Goal: Task Accomplishment & Management: Use online tool/utility

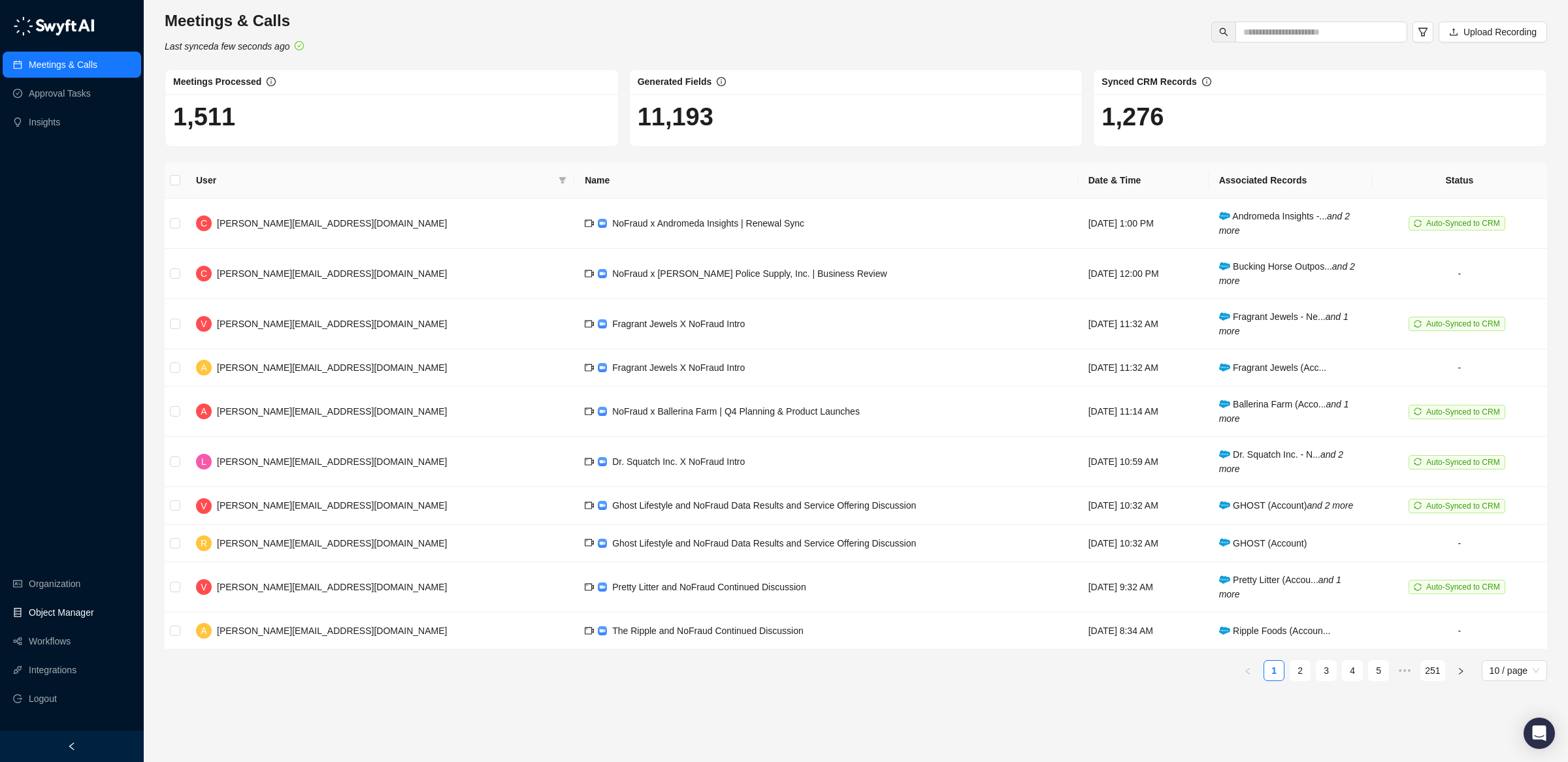
drag, startPoint x: 50, startPoint y: 639, endPoint x: 92, endPoint y: 625, distance: 44.3
click at [50, 639] on link "Workflows" at bounding box center [49, 641] width 42 height 26
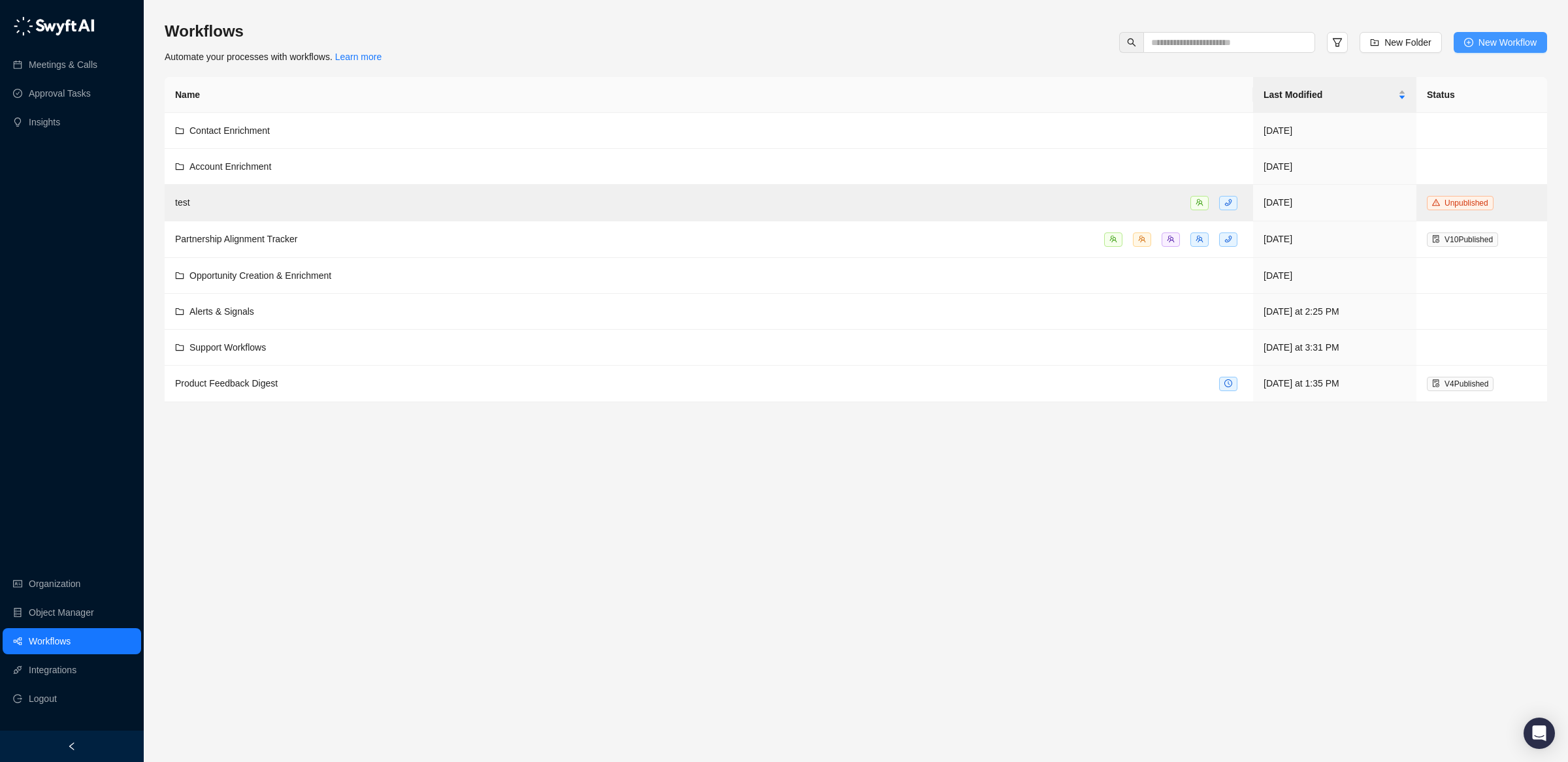
click at [1492, 45] on span "New Workflow" at bounding box center [1507, 42] width 58 height 14
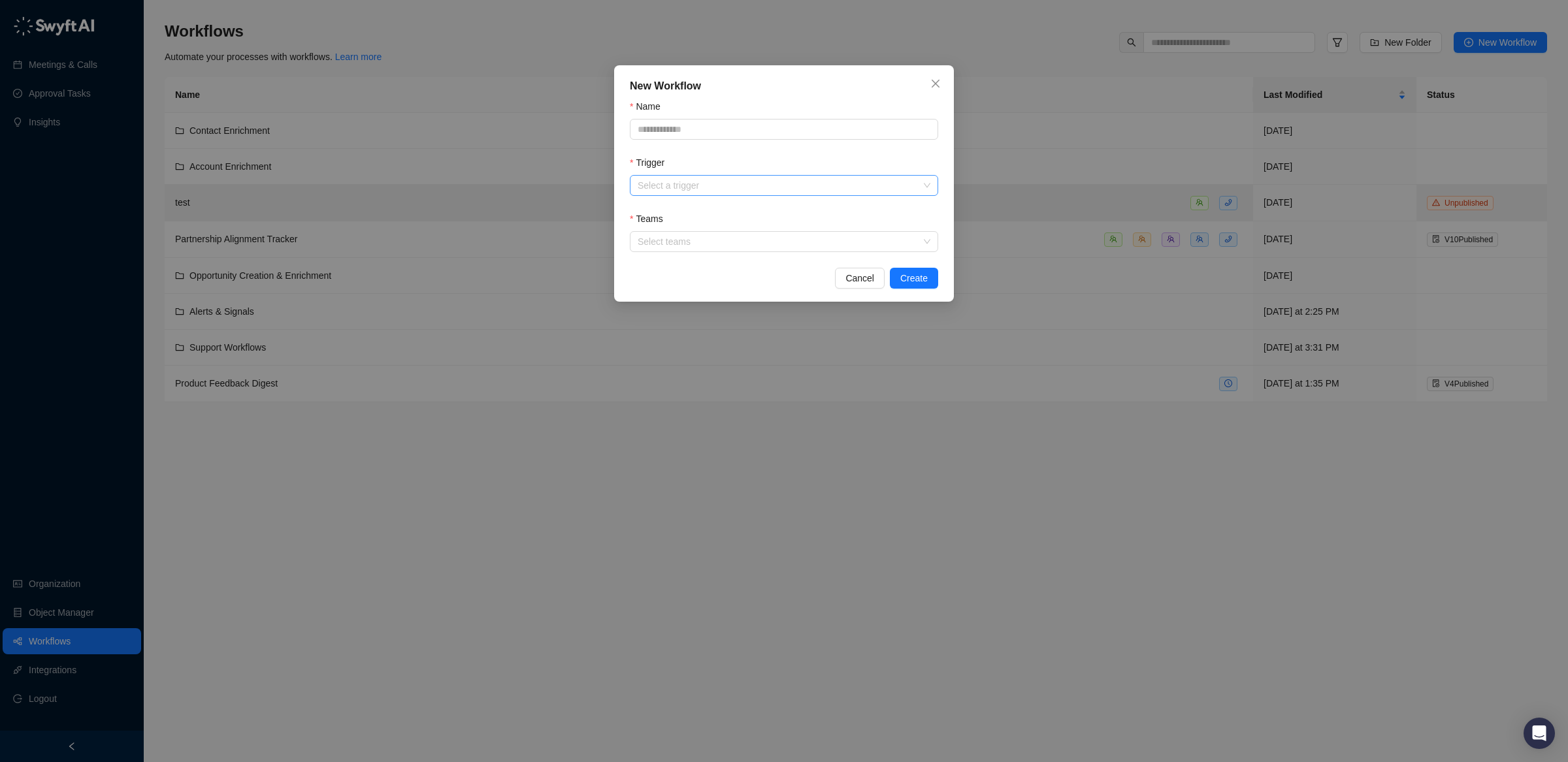
click at [723, 182] on input "Trigger" at bounding box center [779, 185] width 285 height 20
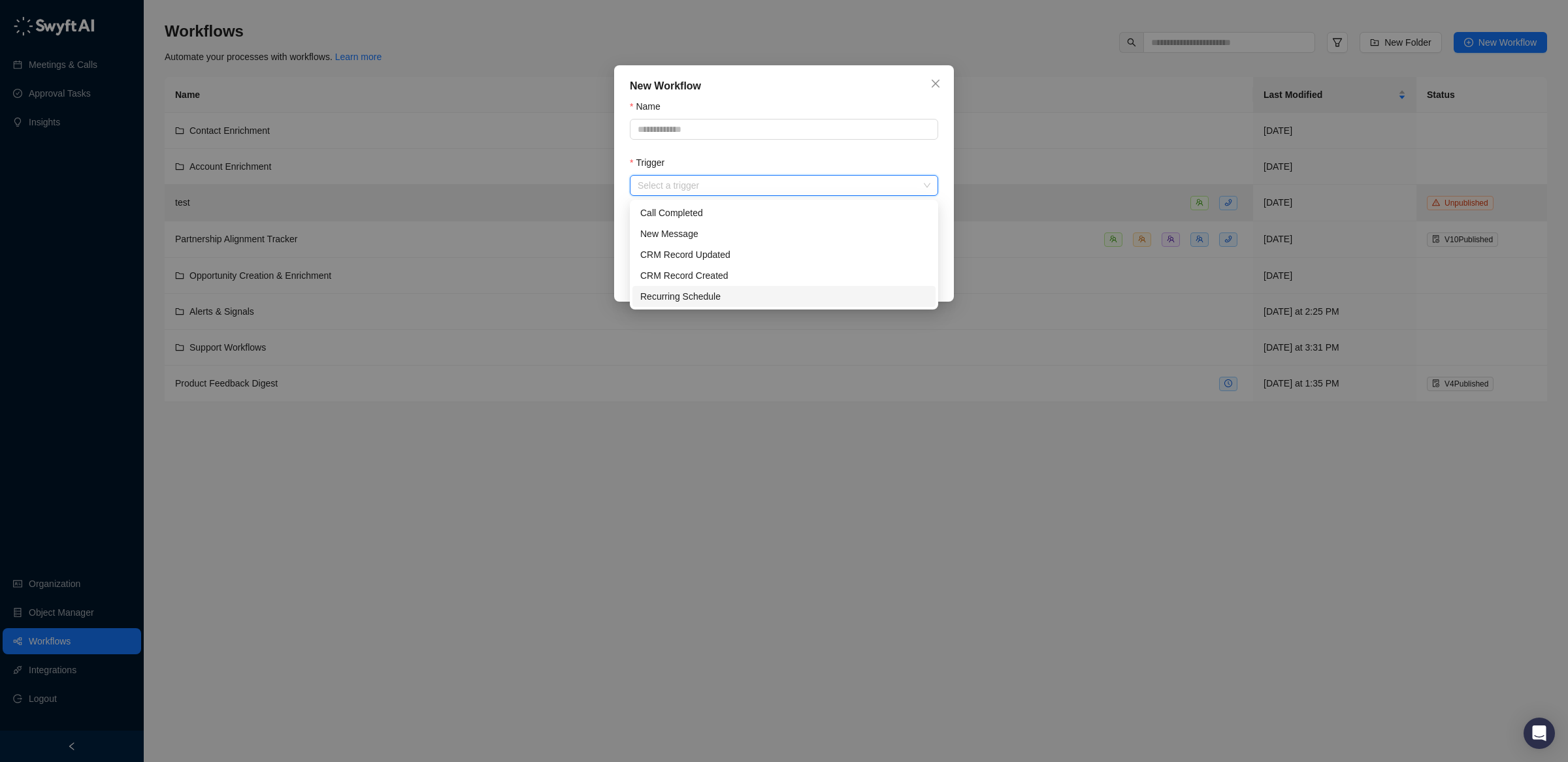
click at [723, 300] on div "Recurring Schedule" at bounding box center [784, 296] width 288 height 14
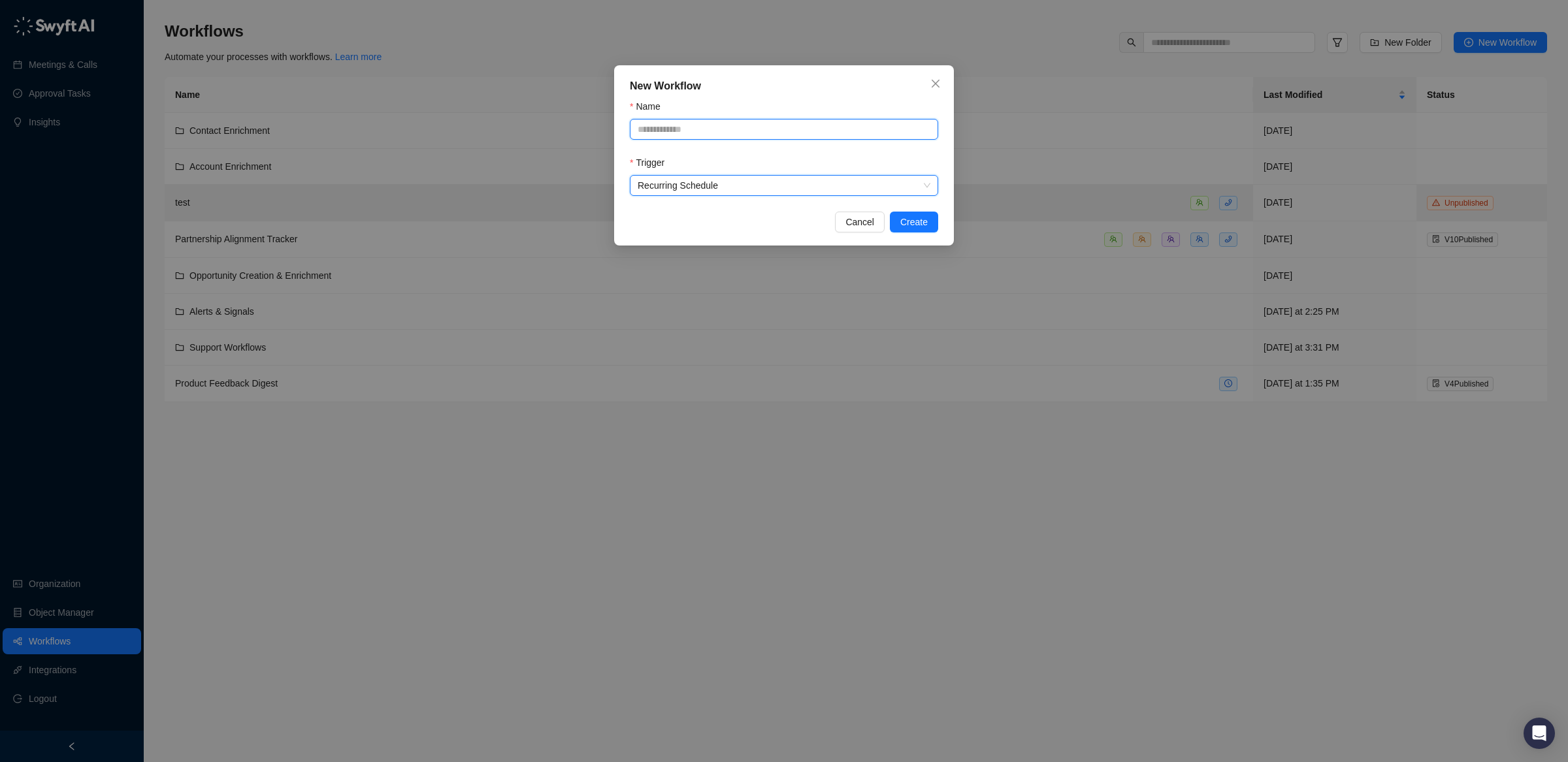
click at [714, 136] on input "Name" at bounding box center [783, 129] width 308 height 21
click at [714, 135] on input "Name" at bounding box center [783, 129] width 308 height 21
type input "**********"
click at [914, 222] on span "Create" at bounding box center [913, 222] width 27 height 14
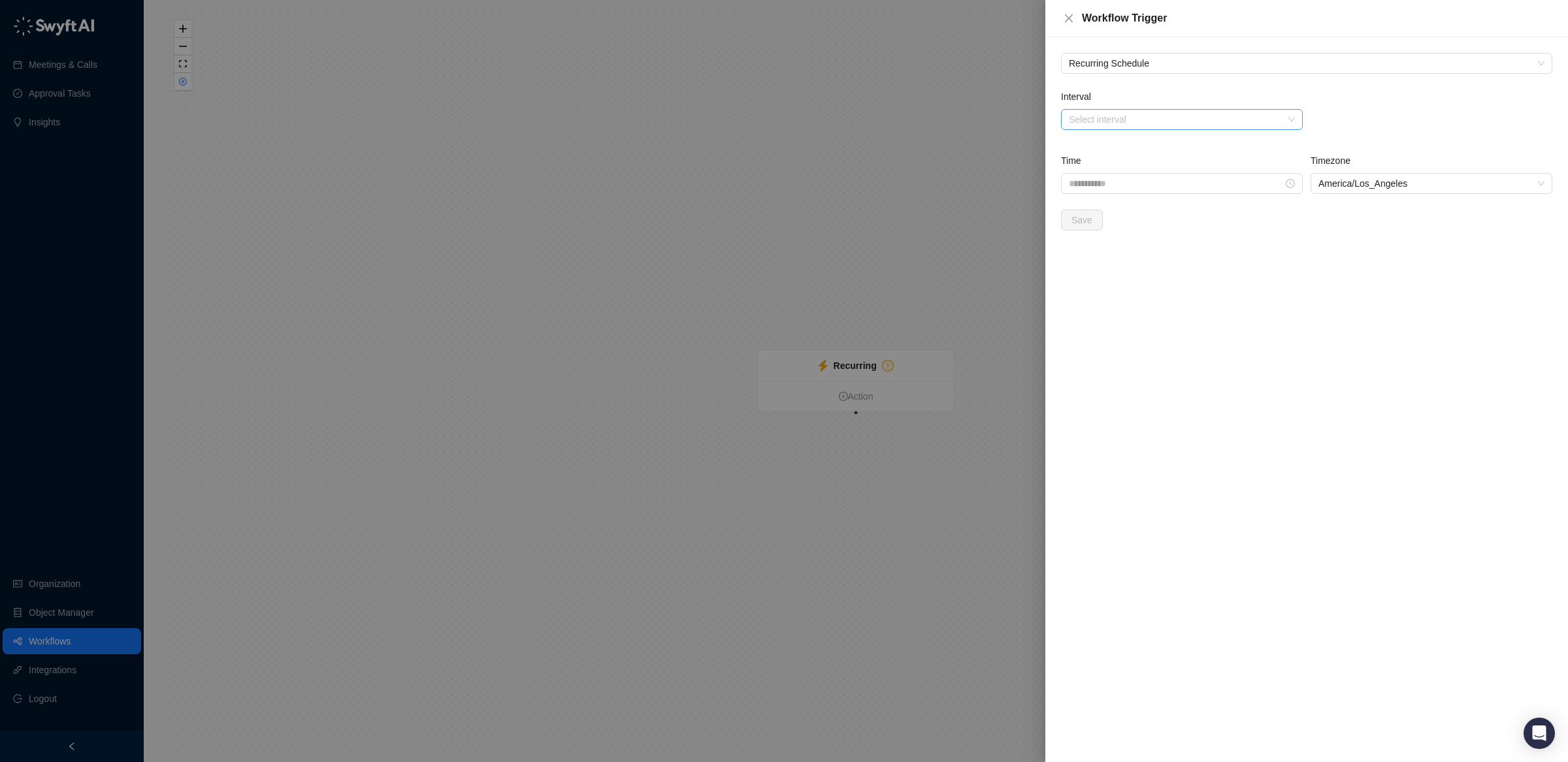
click at [1217, 120] on input "Interval" at bounding box center [1178, 120] width 218 height 20
click at [1174, 163] on div "Weekly" at bounding box center [1182, 166] width 221 height 14
click at [1364, 124] on input "search" at bounding box center [1427, 120] width 218 height 20
click at [1356, 187] on div "[DATE]" at bounding box center [1431, 187] width 221 height 14
click at [1216, 191] on div at bounding box center [1181, 184] width 241 height 21
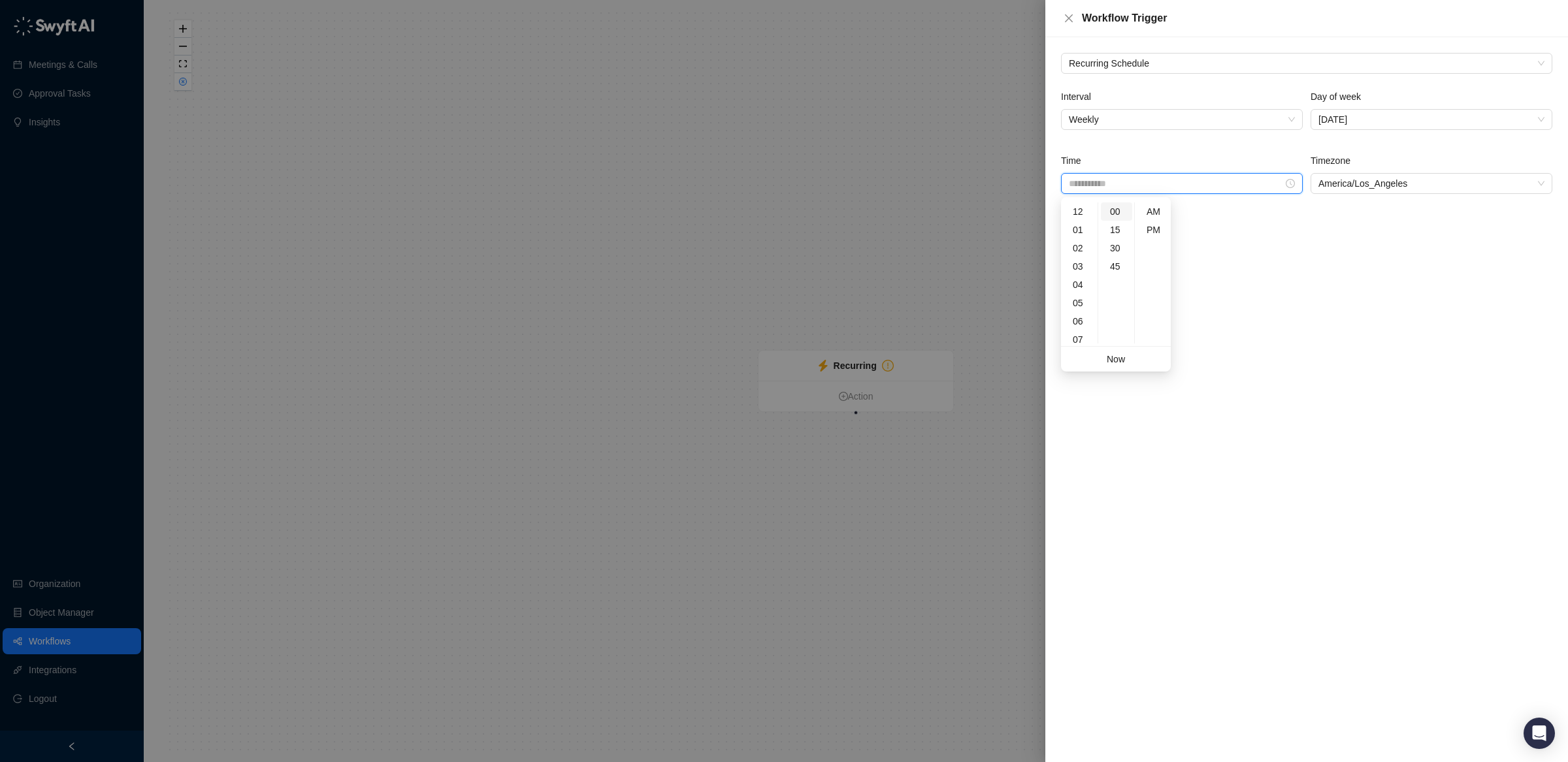
type input "********"
click at [1083, 263] on div "03" at bounding box center [1078, 266] width 31 height 18
click at [1115, 261] on div "45" at bounding box center [1115, 266] width 31 height 18
type input "*******"
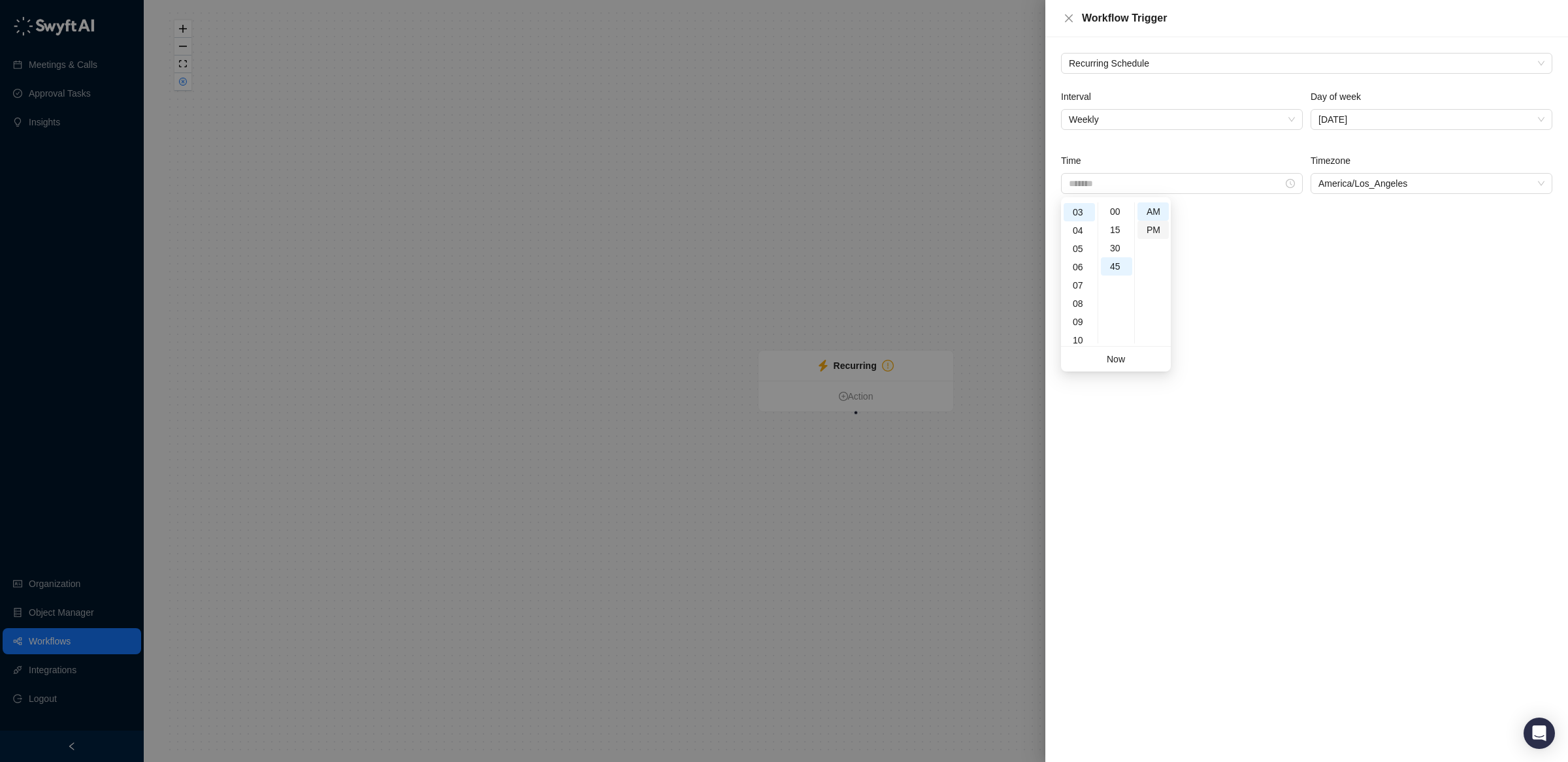
click at [1159, 232] on div "PM" at bounding box center [1153, 230] width 31 height 18
click at [1268, 262] on div "Recurring Schedule Interval Weekly Day of week [DATE] Time ******* Timezone [GE…" at bounding box center [1306, 400] width 523 height 725
click at [1085, 213] on span "Save" at bounding box center [1082, 219] width 21 height 14
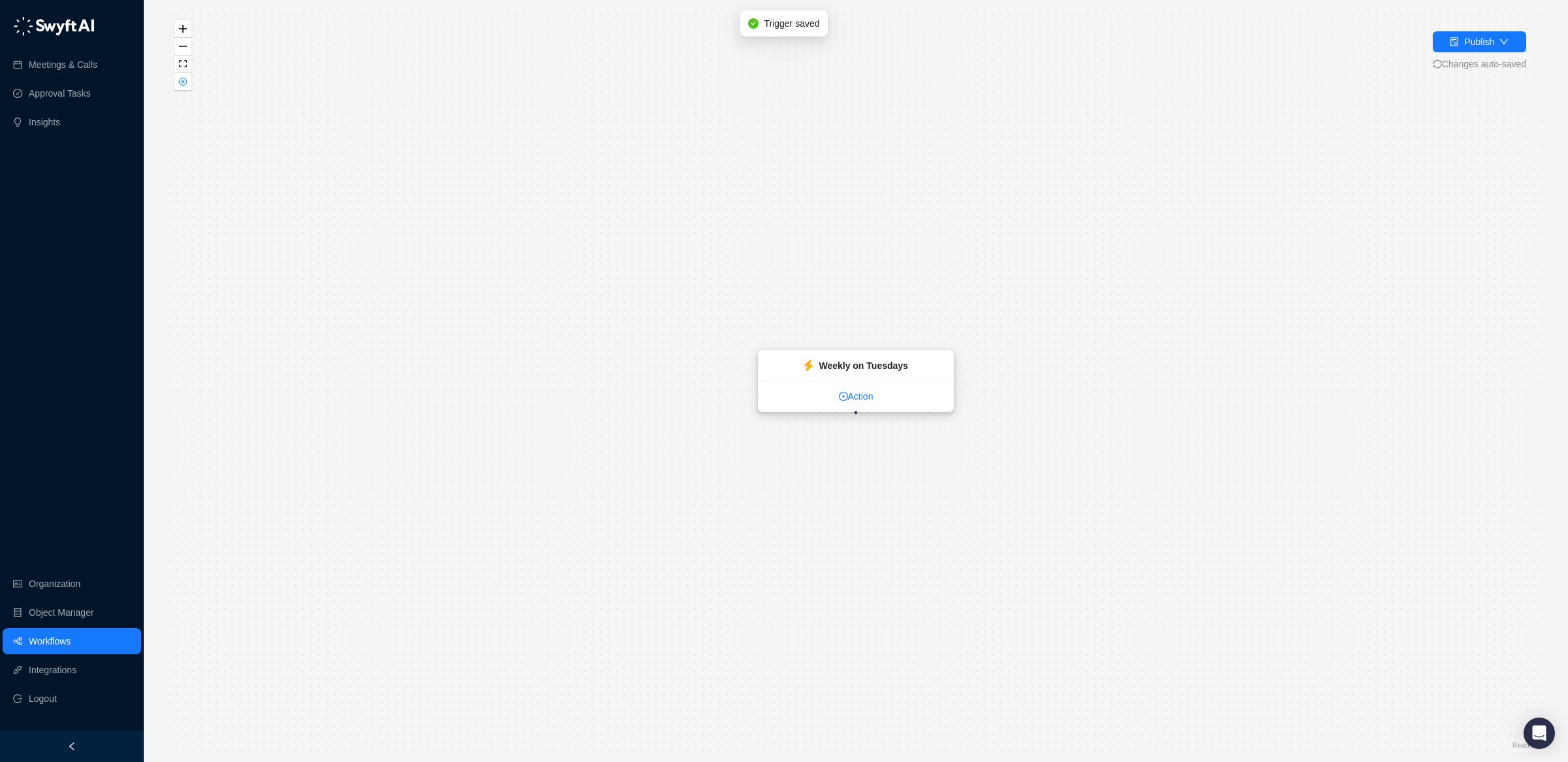
click at [848, 398] on link "Action" at bounding box center [855, 396] width 194 height 14
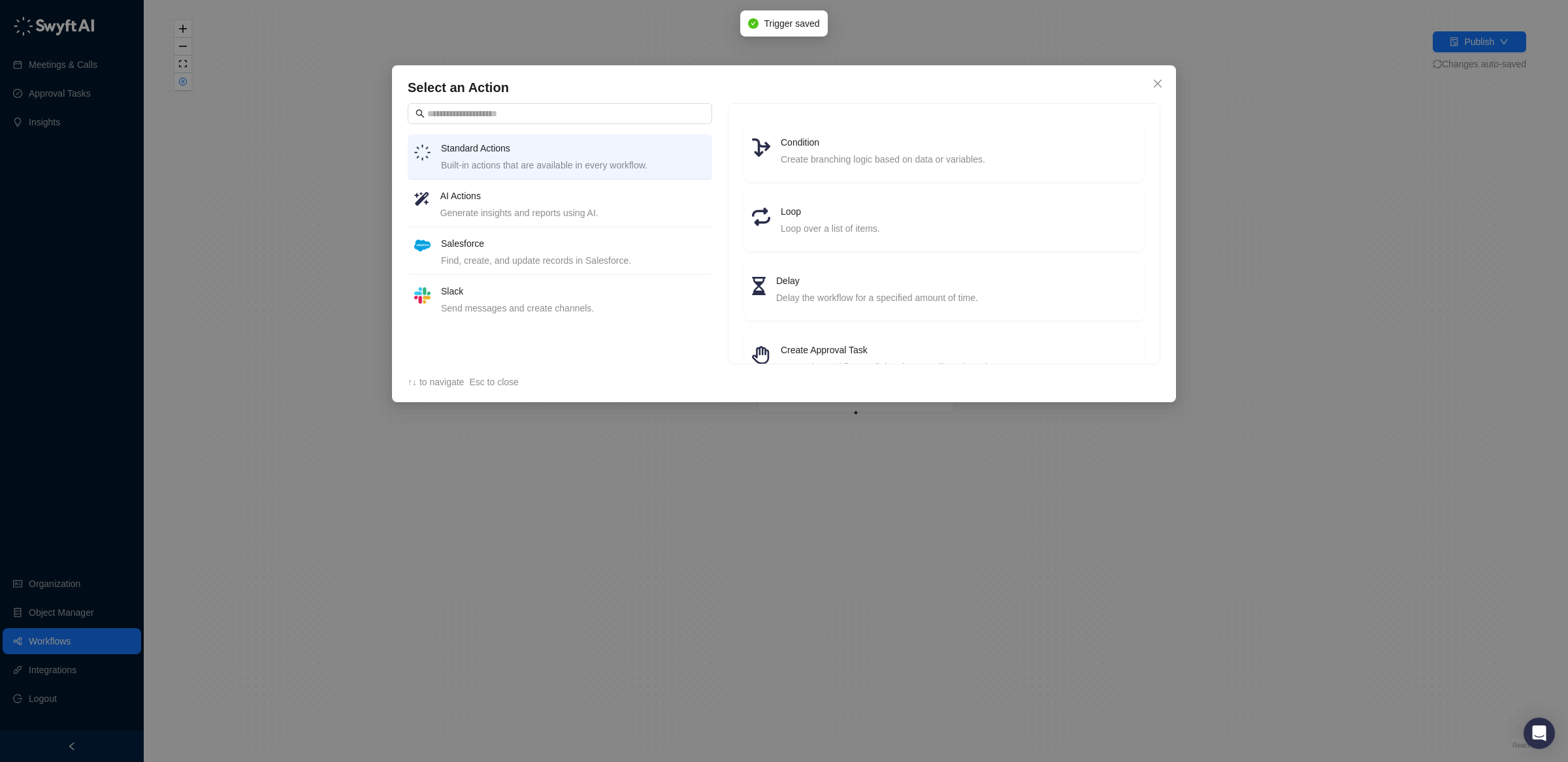
click at [559, 209] on div "Generate insights and reports using AI." at bounding box center [573, 213] width 265 height 14
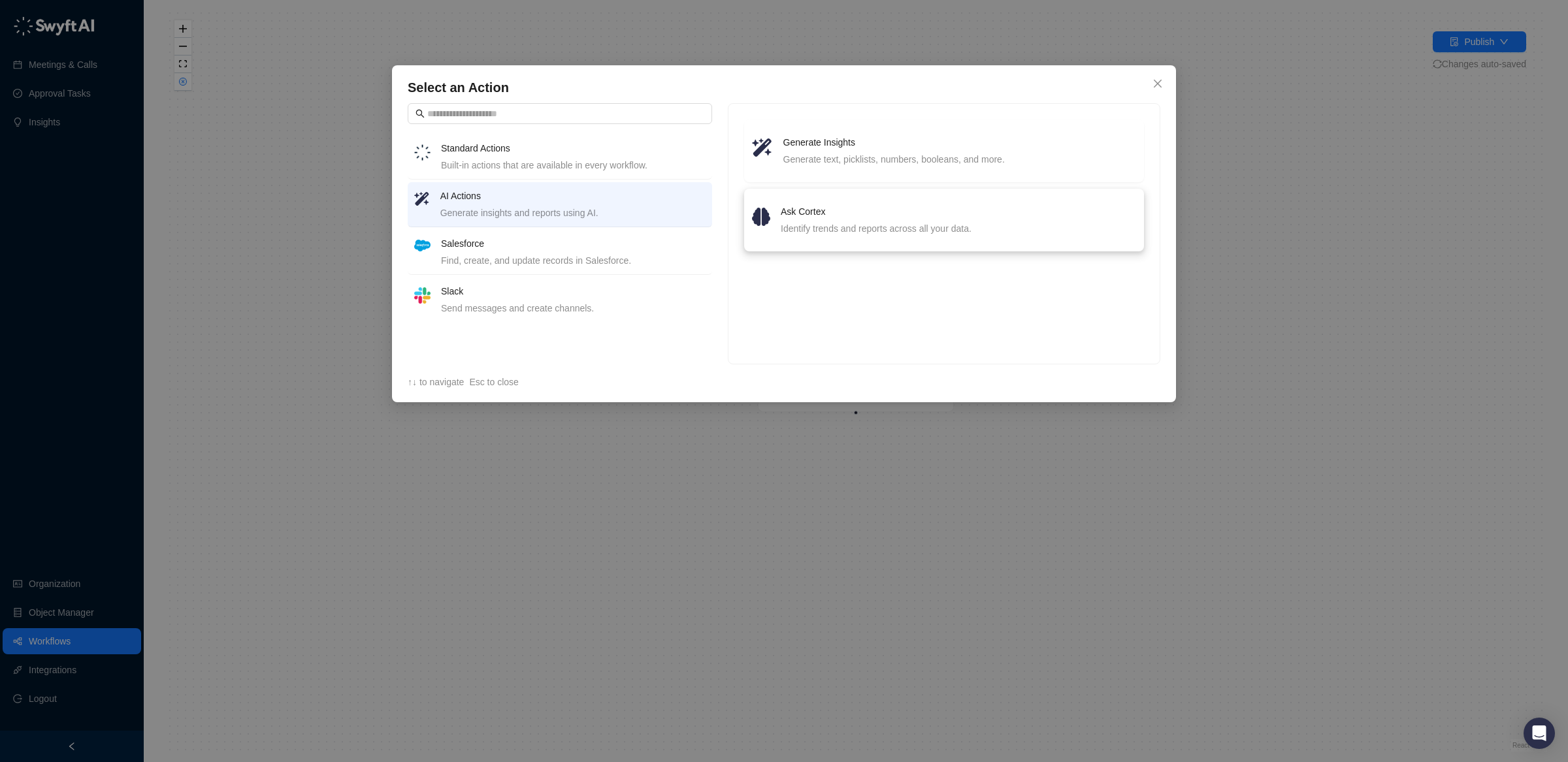
click at [885, 219] on div "Ask Cortex Identify trends and reports across all your data." at bounding box center [958, 219] width 356 height 31
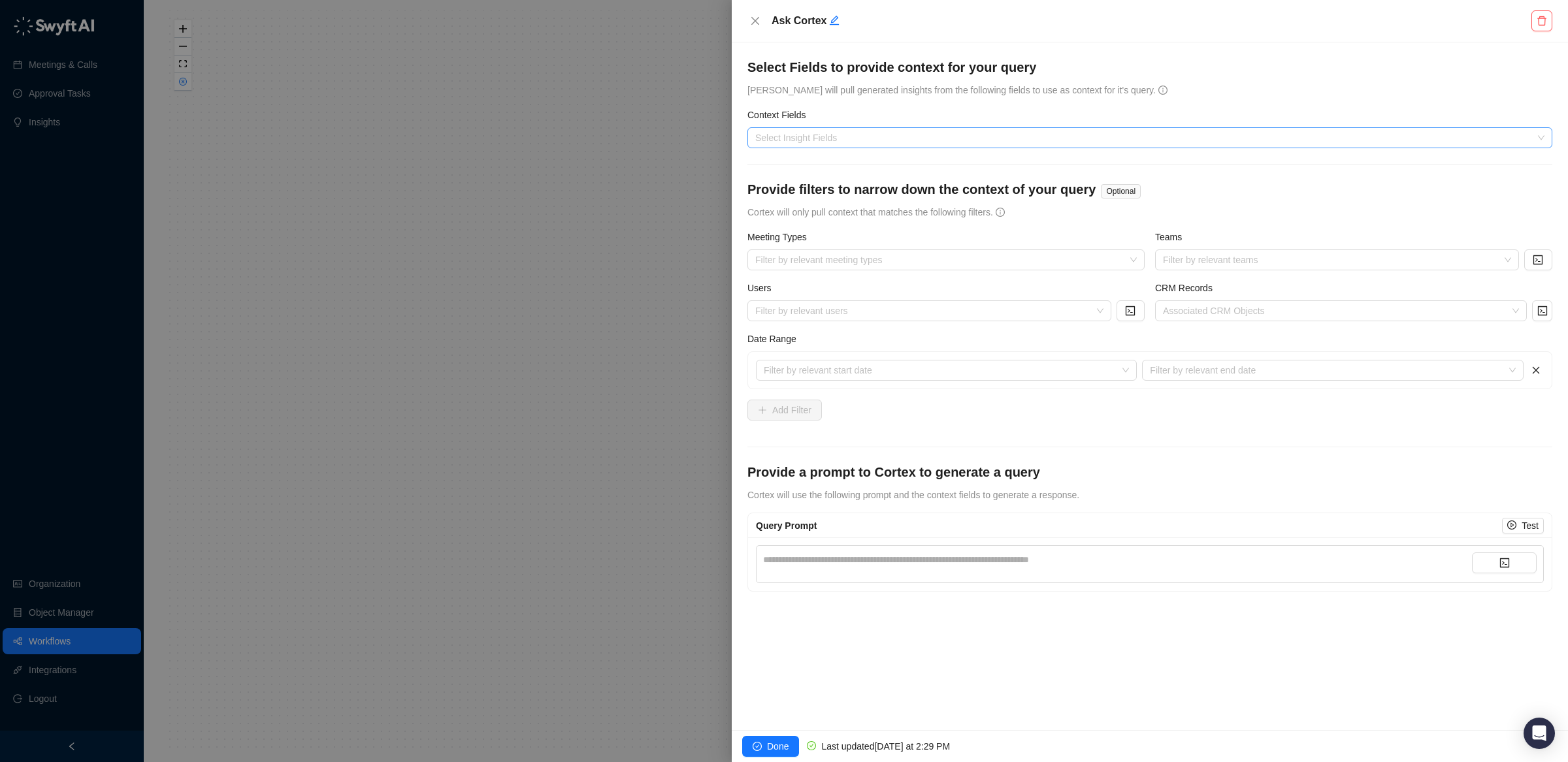
click at [866, 137] on div at bounding box center [1143, 138] width 786 height 10
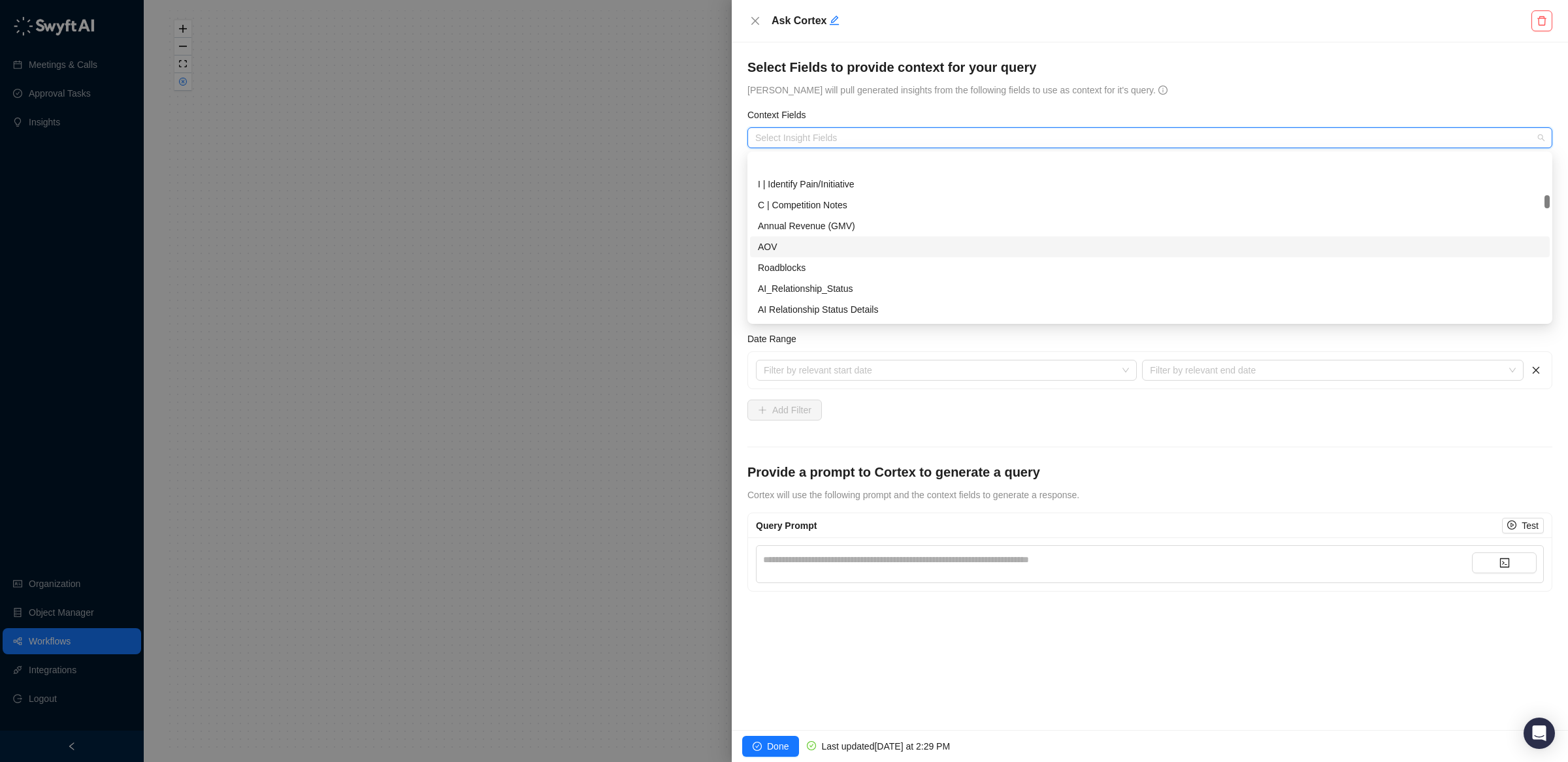
scroll to position [273, 0]
click at [975, 270] on div "AI_Relationship_Status" at bounding box center [1150, 267] width 784 height 14
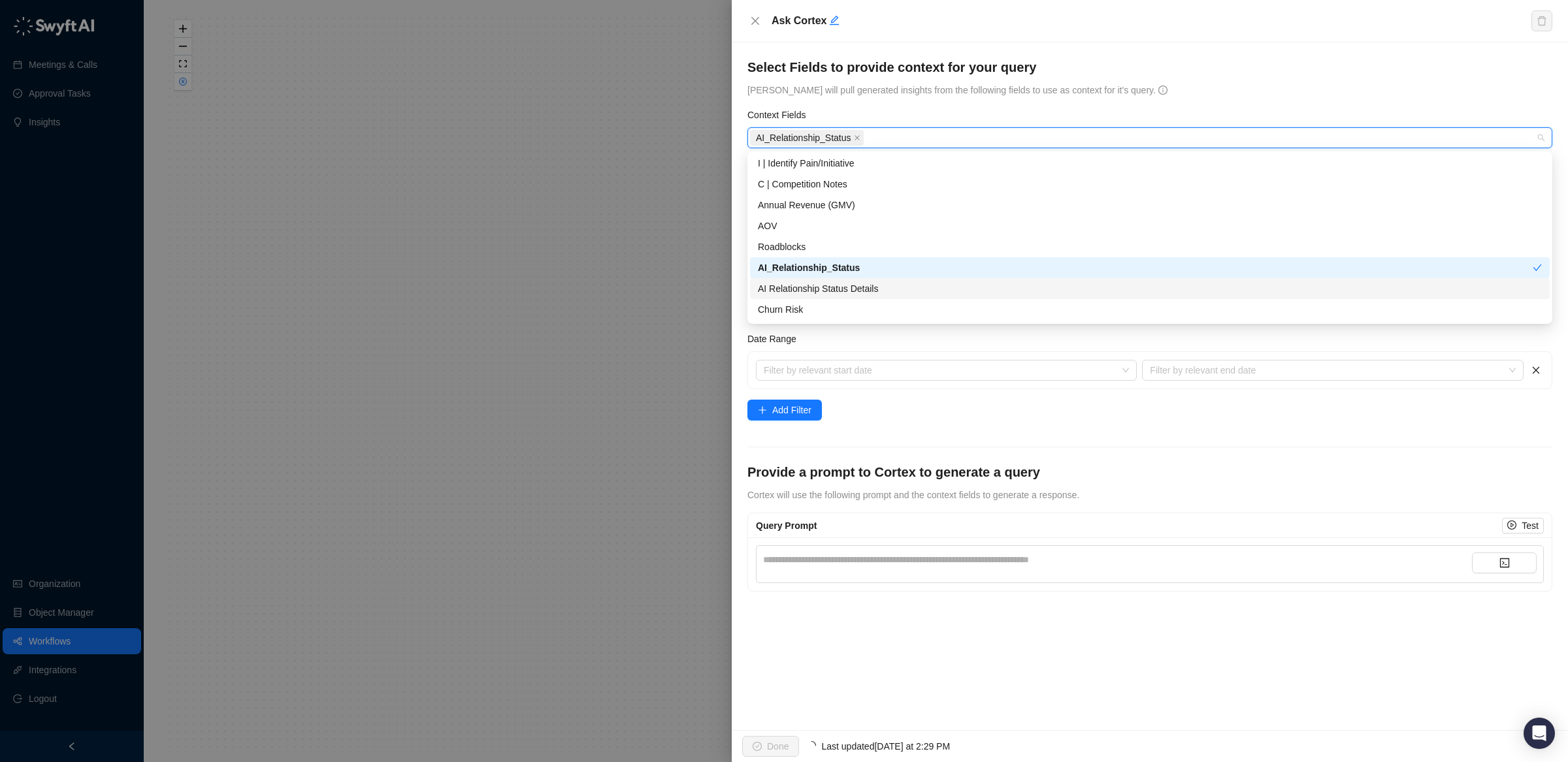
click at [971, 294] on div "AI Relationship Status Details" at bounding box center [1150, 288] width 784 height 14
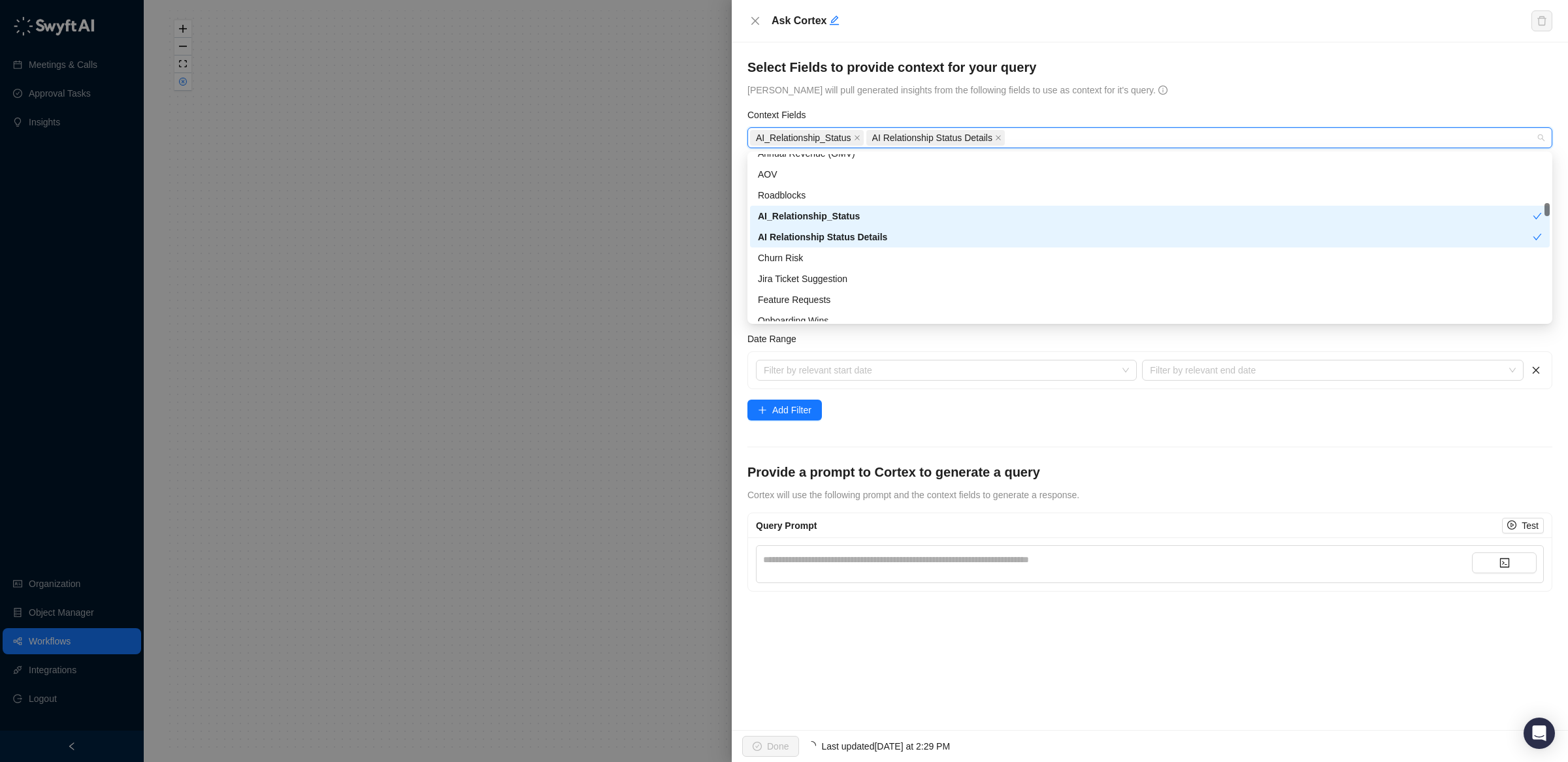
scroll to position [360, 0]
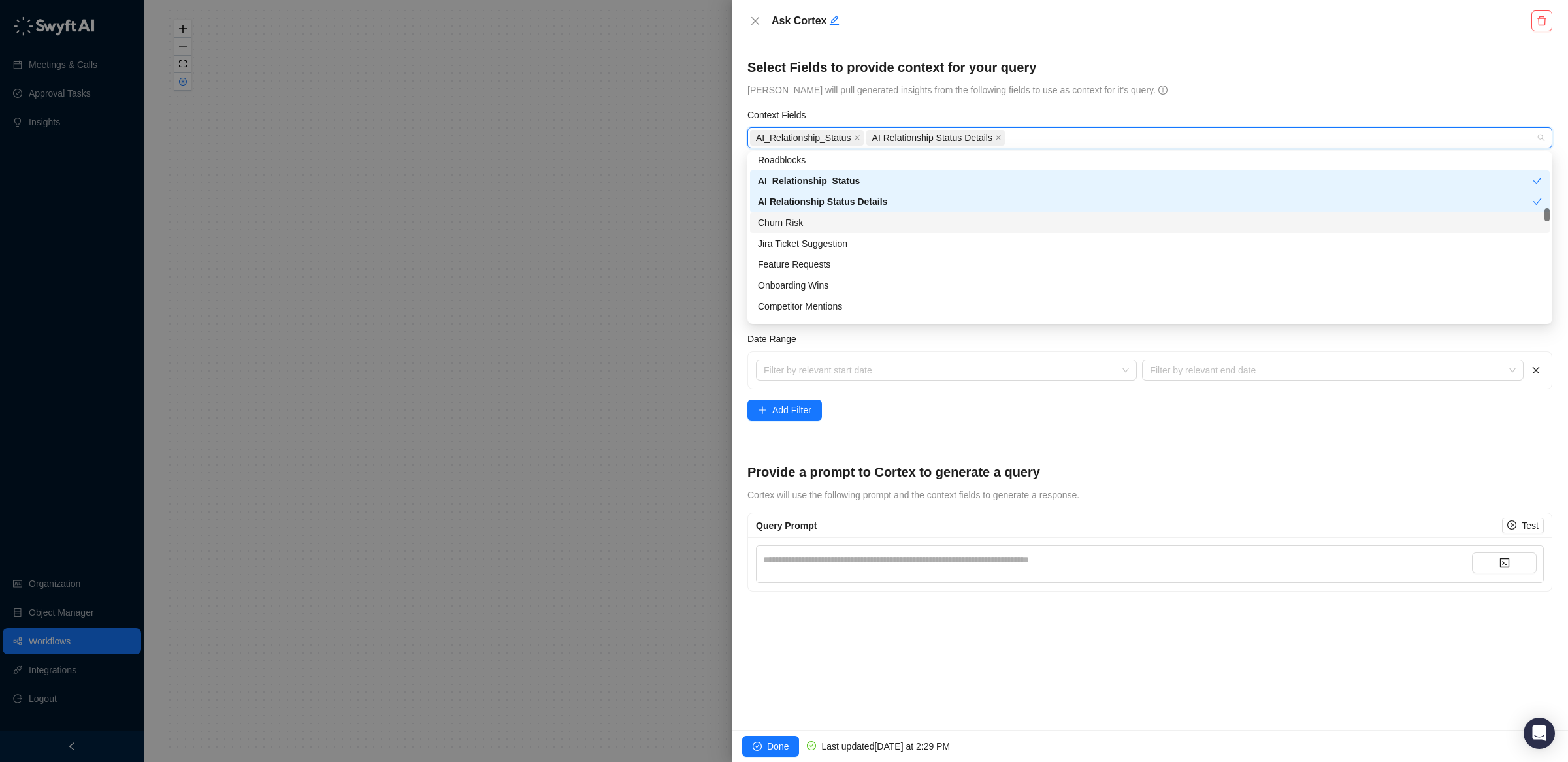
click at [917, 222] on div "Churn Risk" at bounding box center [1150, 222] width 784 height 14
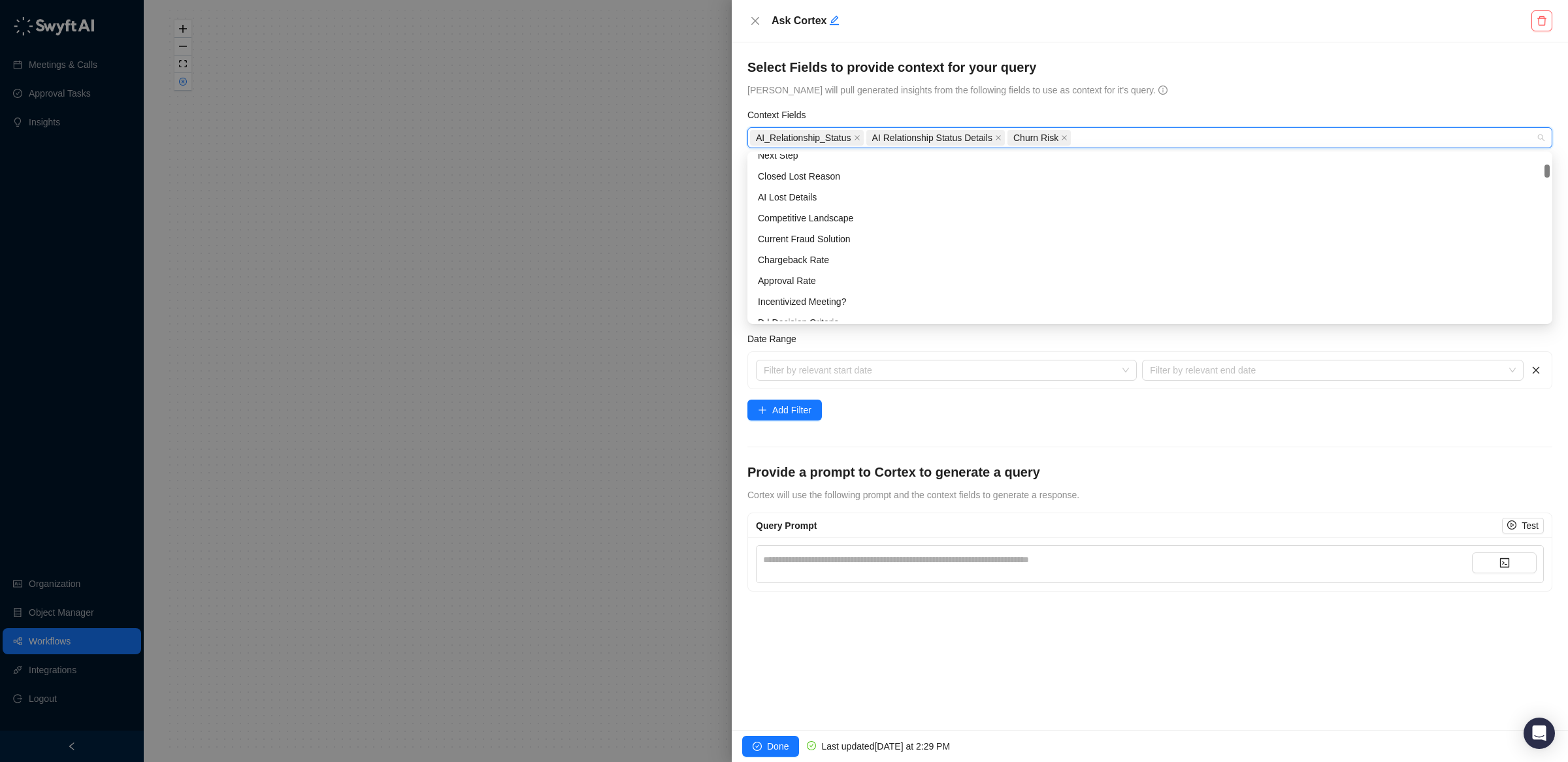
scroll to position [0, 0]
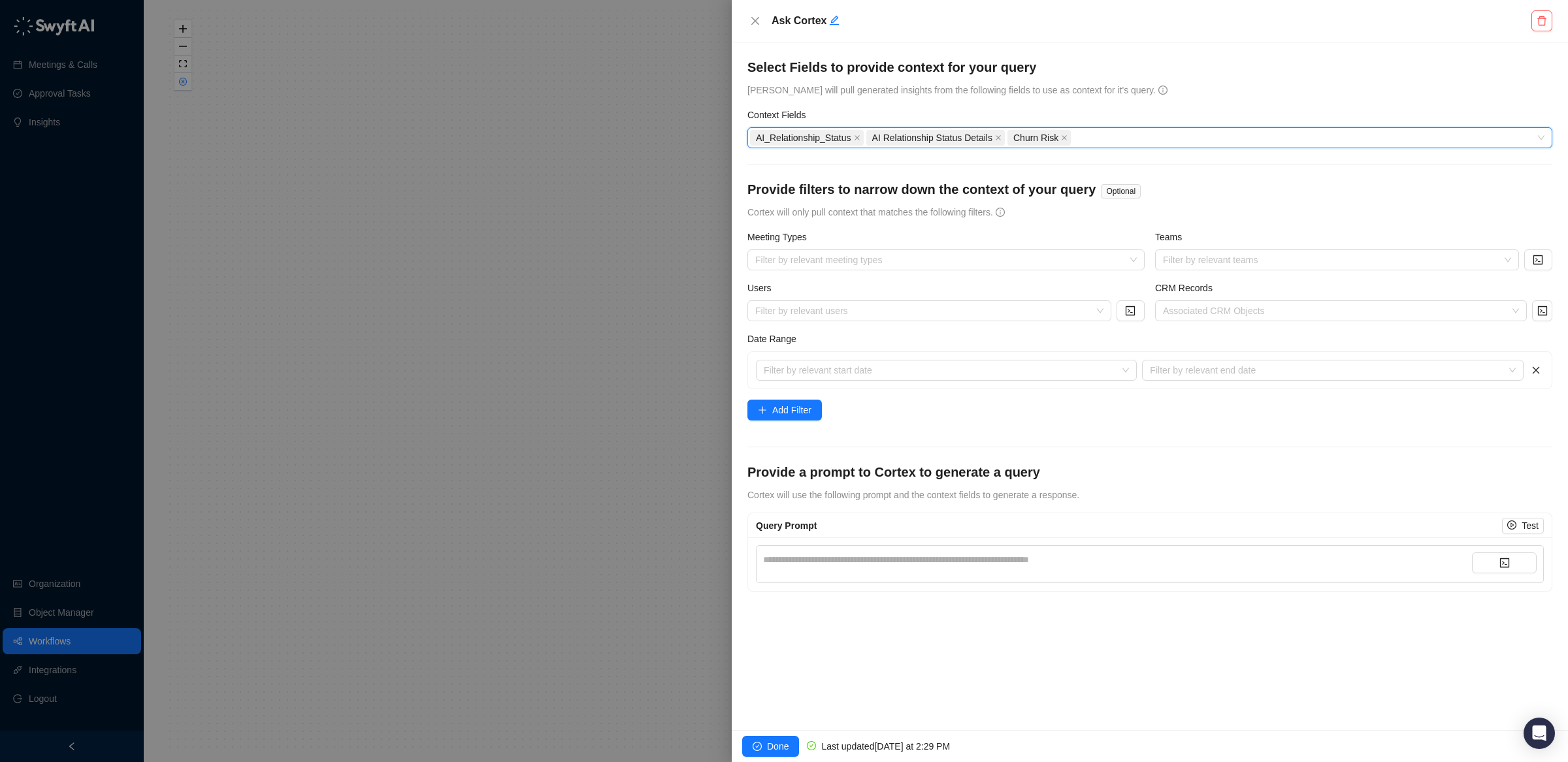
click at [1035, 435] on form "**********" at bounding box center [1149, 325] width 804 height 533
click at [1034, 371] on input "search" at bounding box center [942, 370] width 357 height 20
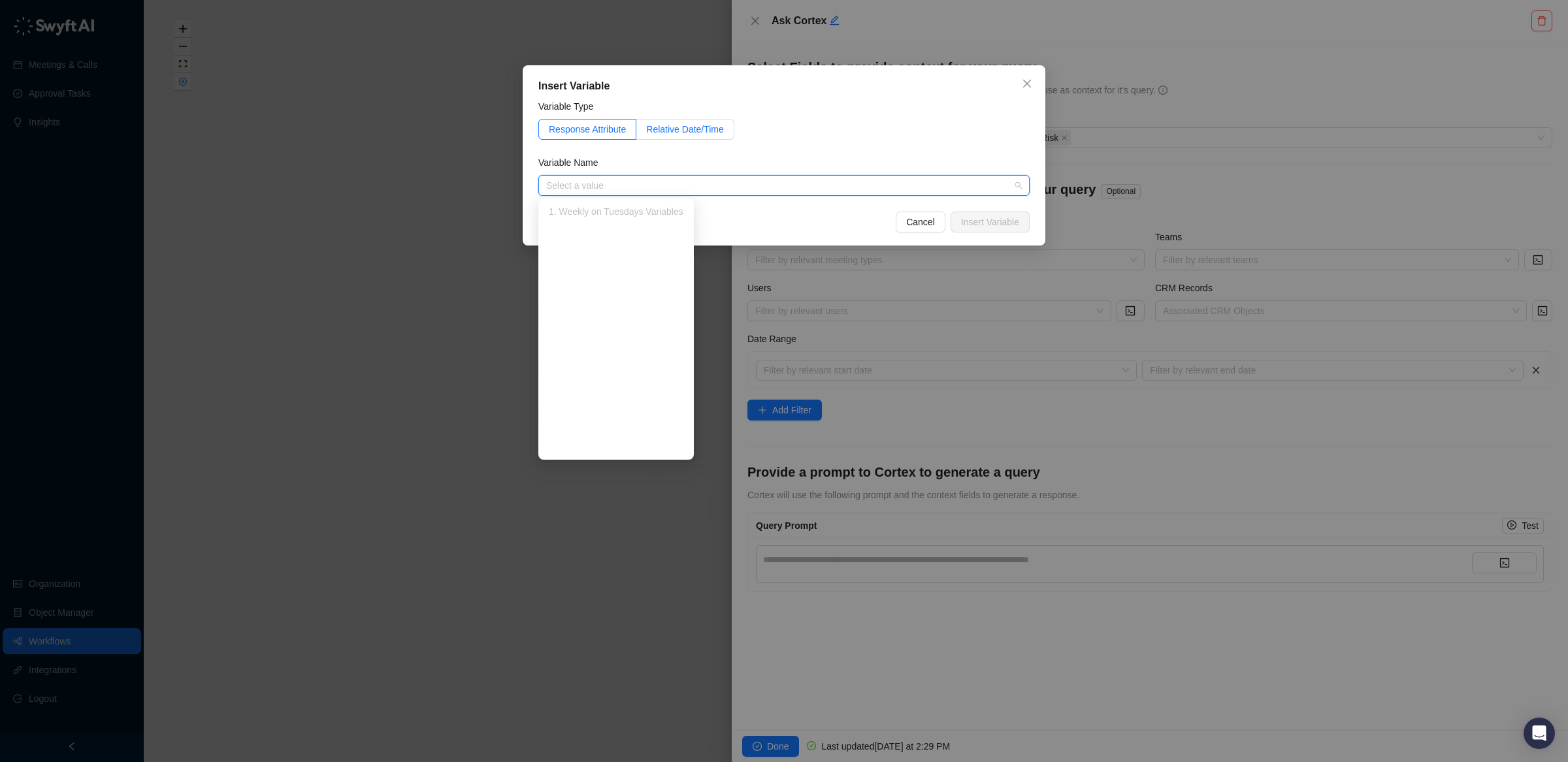
click at [690, 133] on span "Relative Date/Time" at bounding box center [685, 129] width 78 height 11
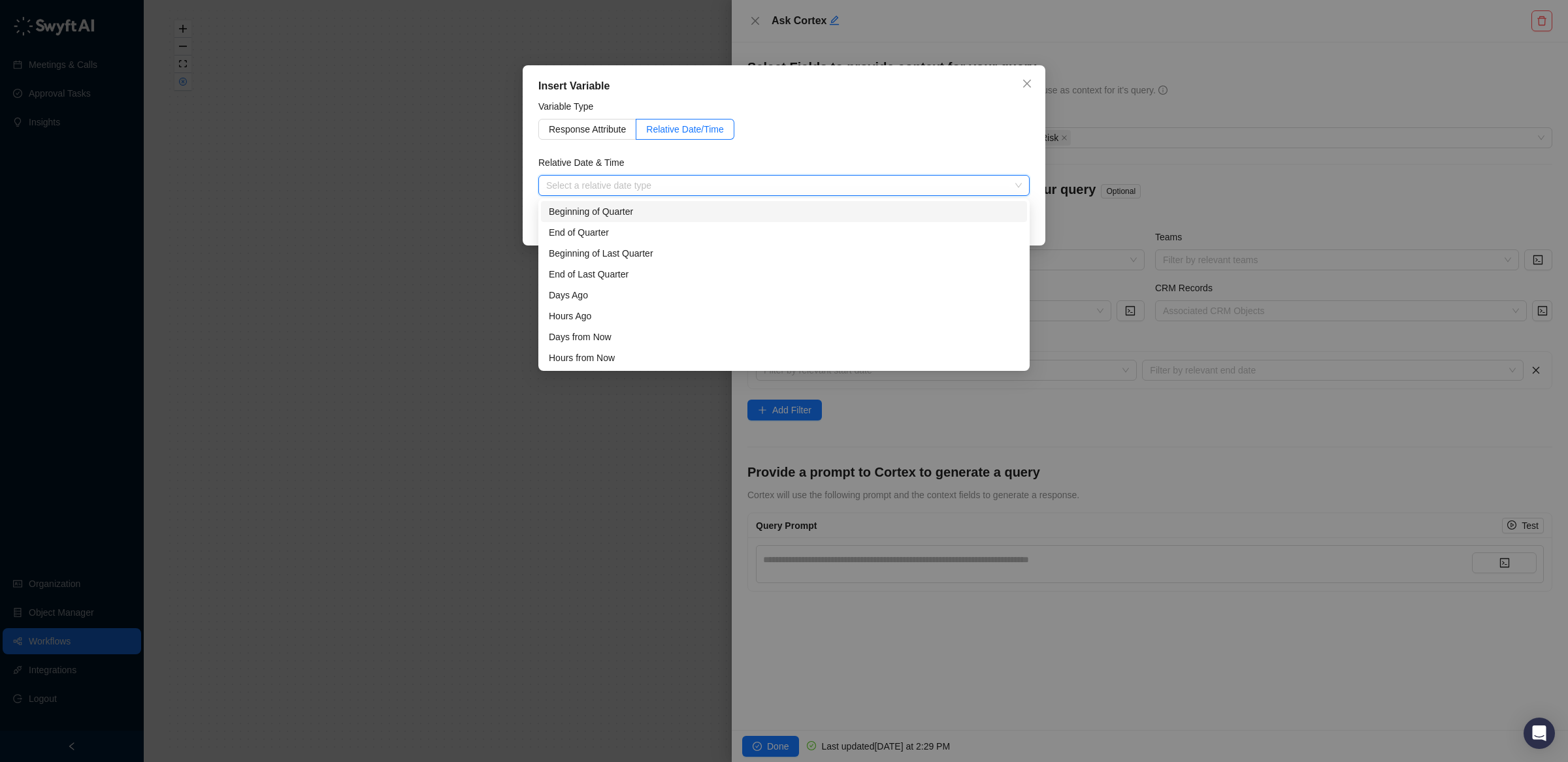
click at [694, 179] on input "search" at bounding box center [780, 185] width 468 height 20
click at [661, 300] on div "Days Ago" at bounding box center [783, 295] width 470 height 14
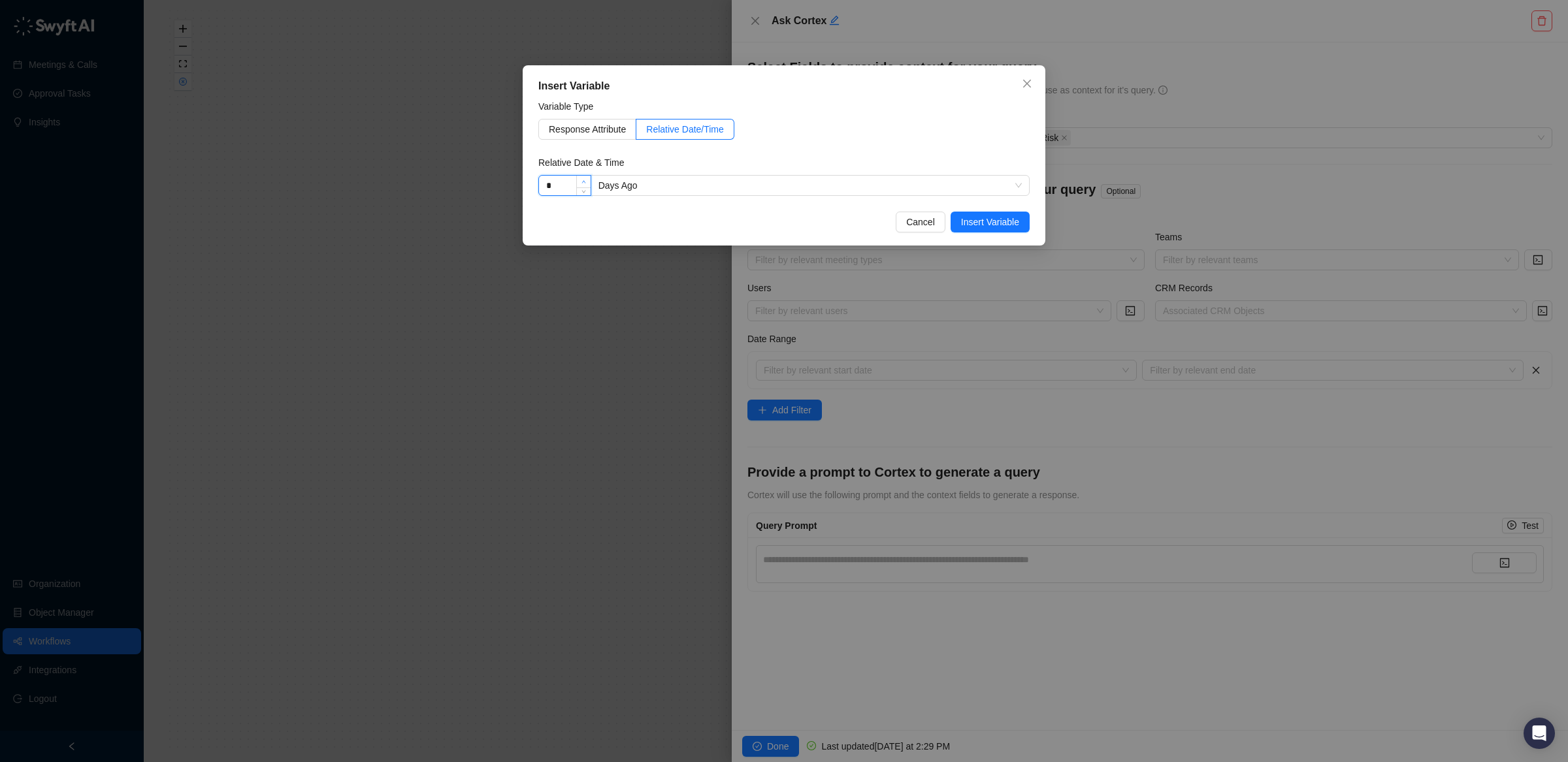
click at [585, 182] on icon "up" at bounding box center [583, 182] width 5 height 5
type input "*"
click at [585, 182] on icon "up" at bounding box center [583, 182] width 5 height 5
click at [991, 222] on span "Insert Variable" at bounding box center [990, 222] width 58 height 14
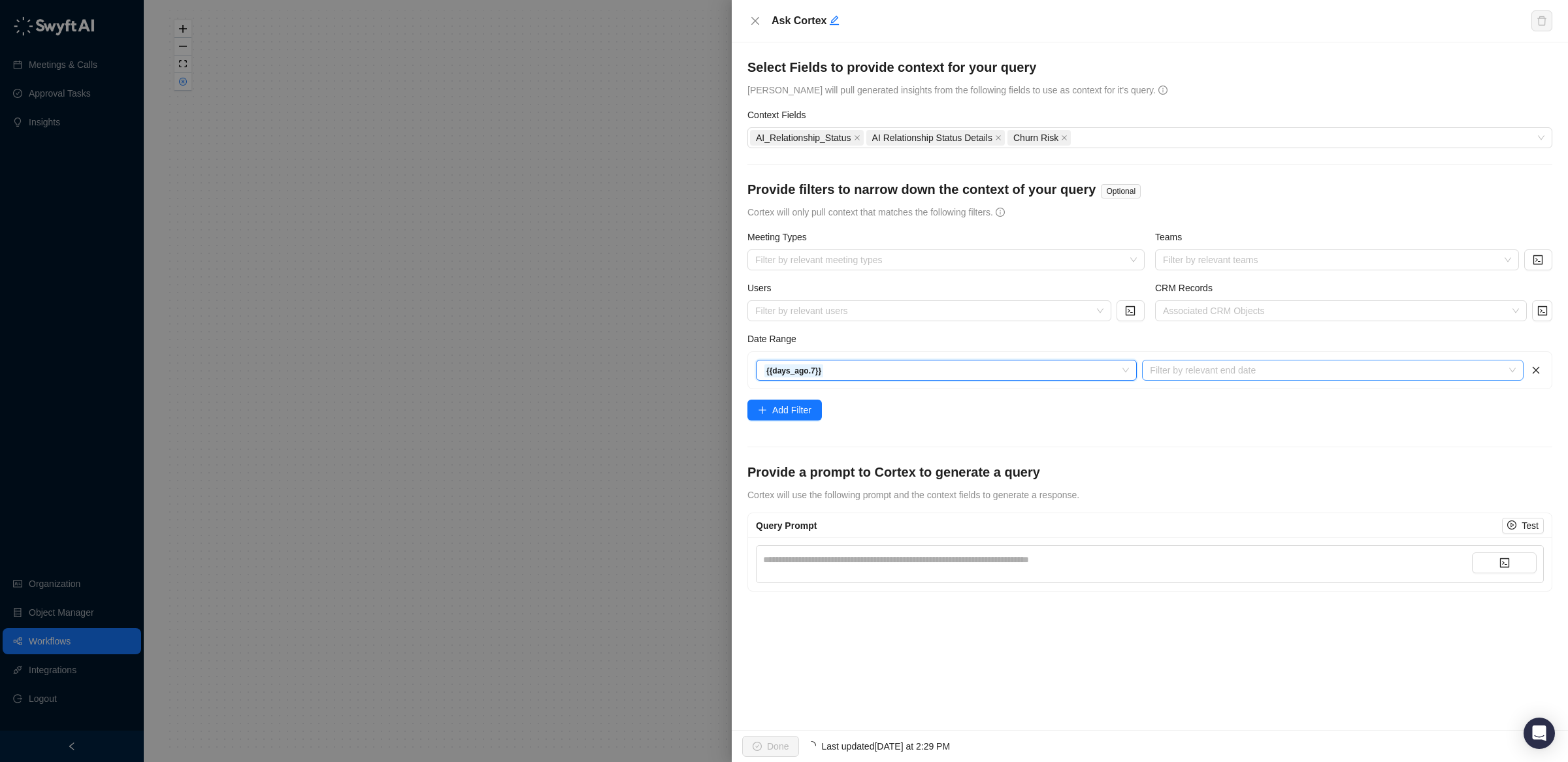
click at [1255, 375] on input "search" at bounding box center [1328, 370] width 357 height 20
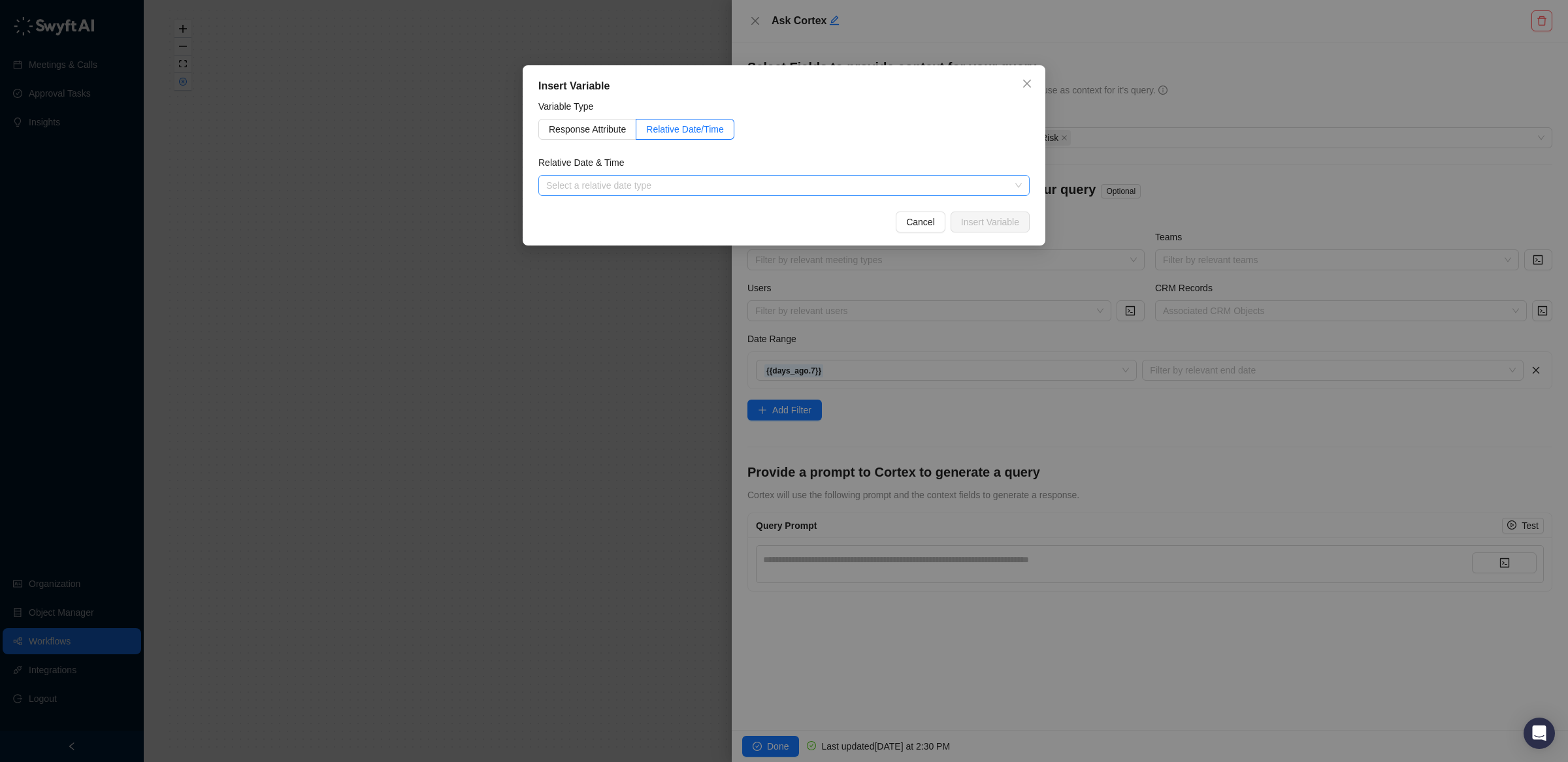
click at [849, 185] on input "search" at bounding box center [780, 185] width 468 height 20
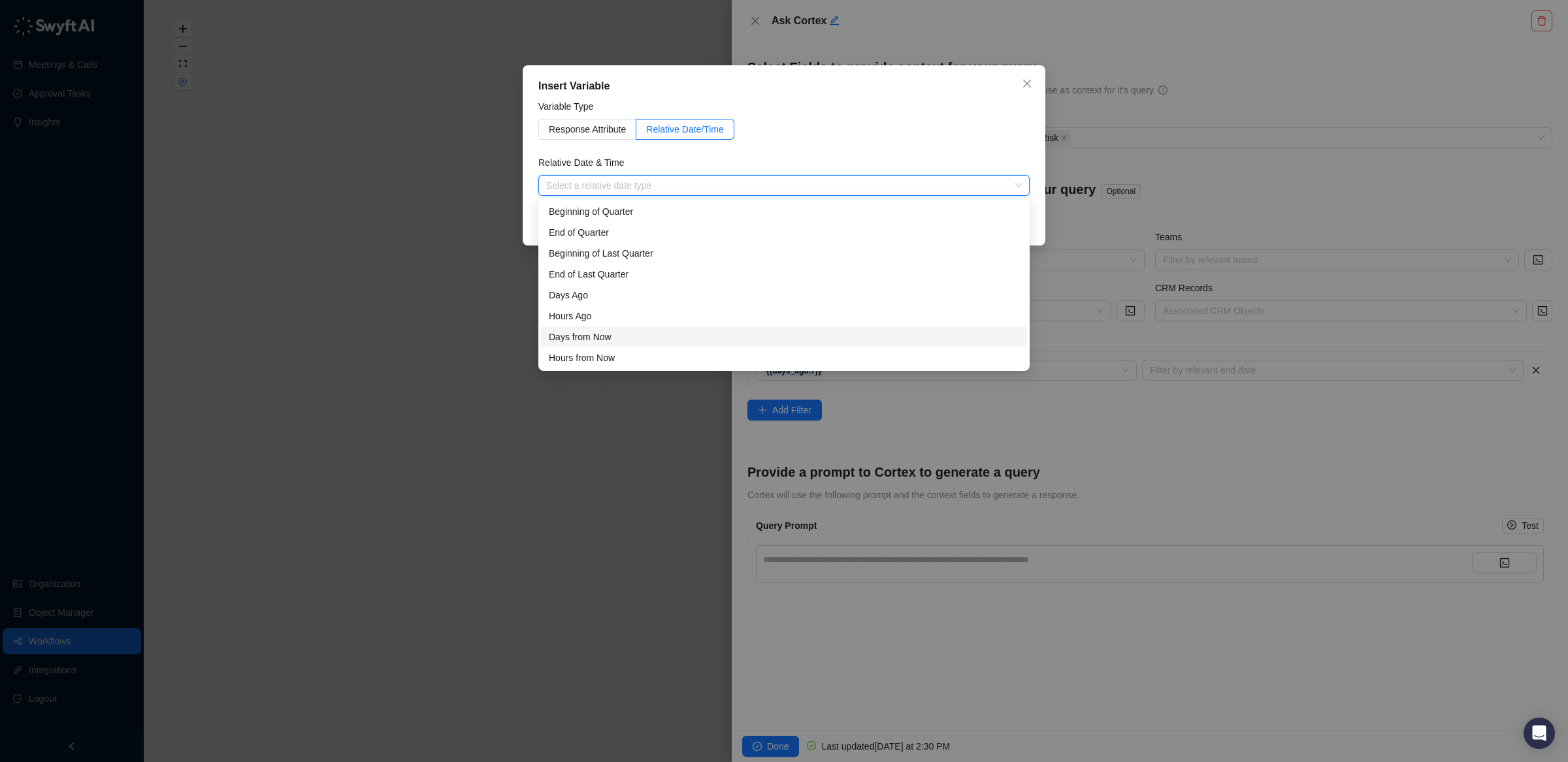
scroll to position [41, 0]
click at [709, 358] on div "Now" at bounding box center [783, 358] width 470 height 14
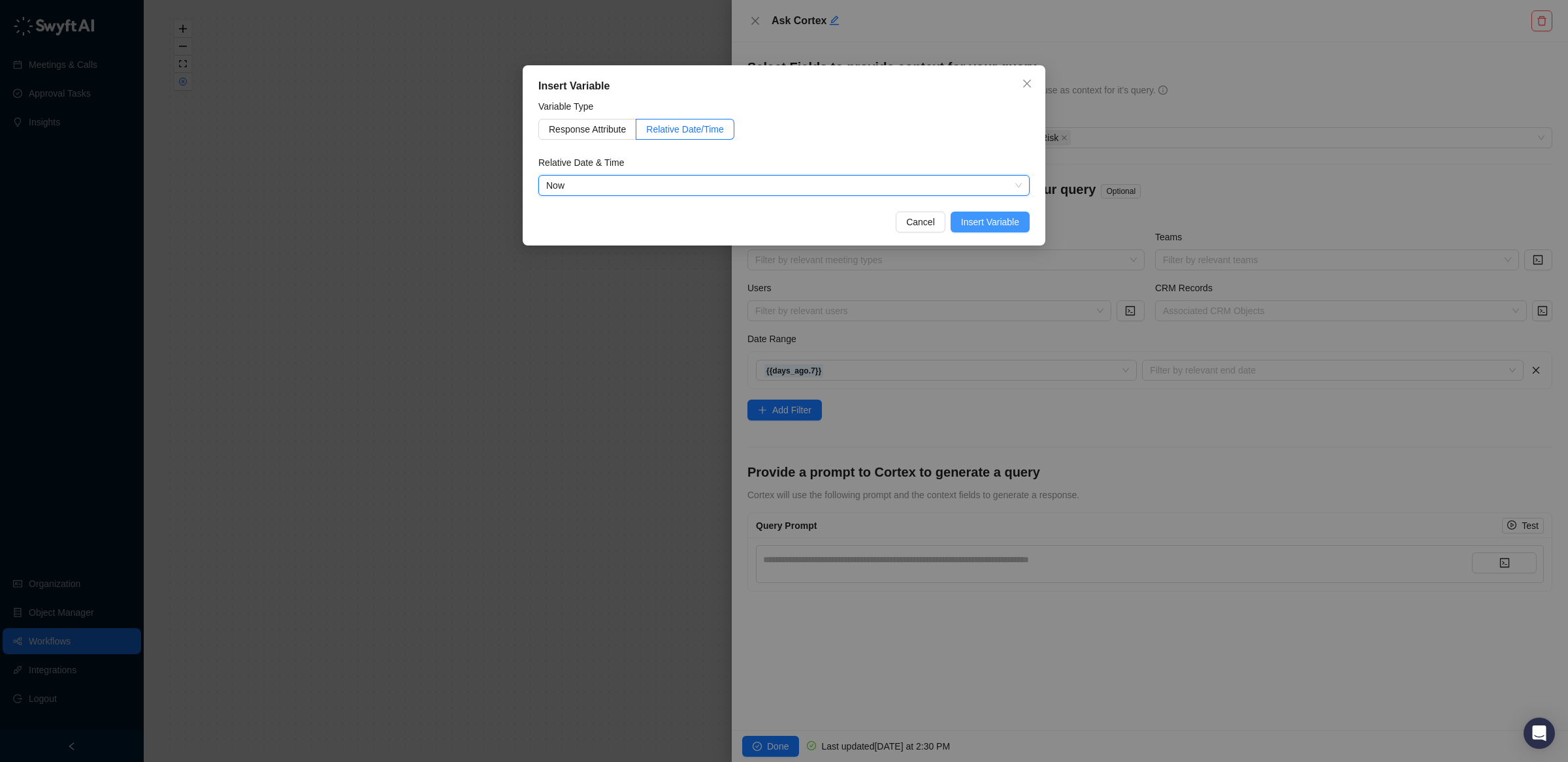
click at [965, 223] on span "Insert Variable" at bounding box center [990, 222] width 58 height 14
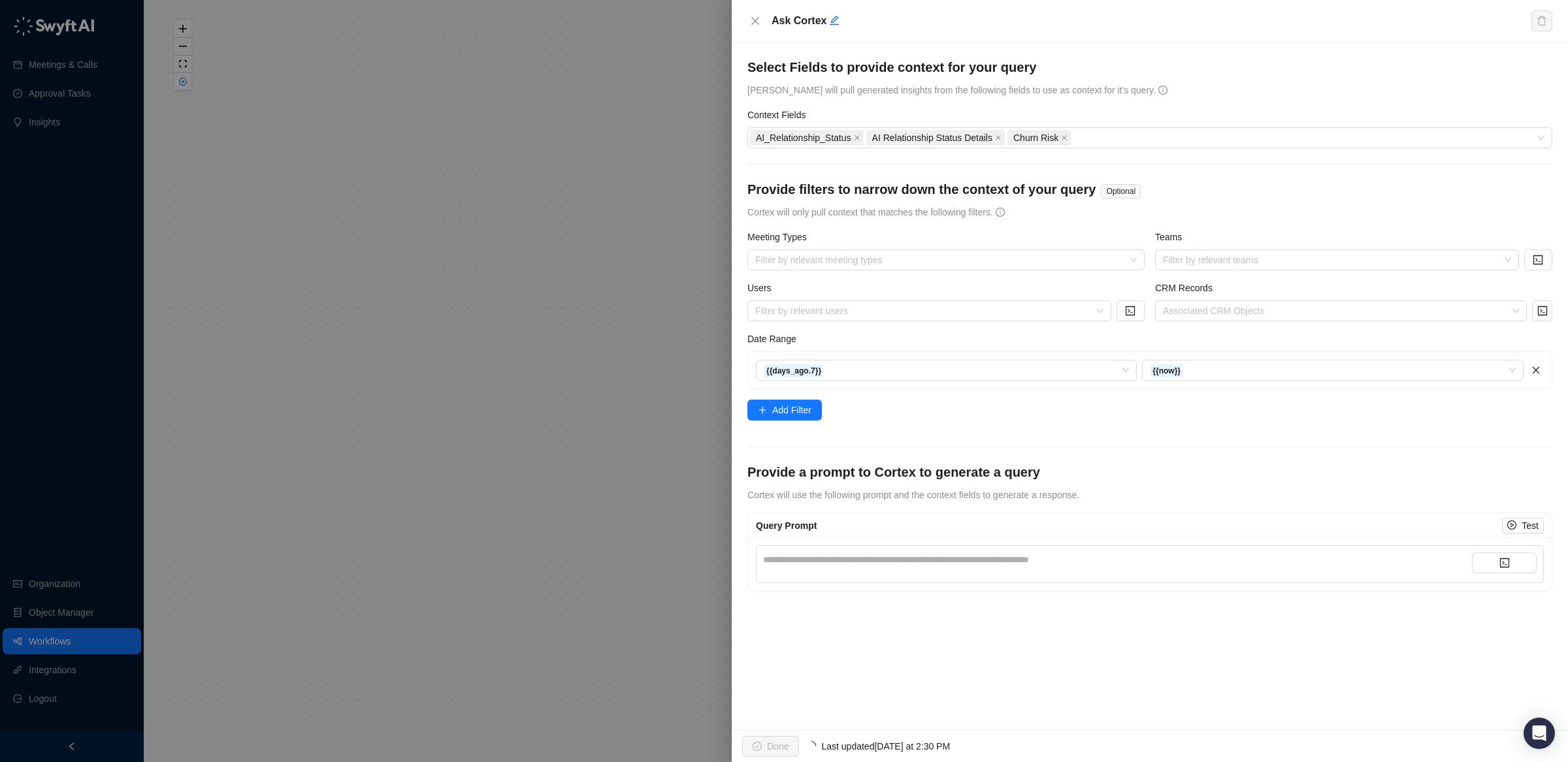
drag, startPoint x: 1182, startPoint y: 502, endPoint x: 1212, endPoint y: 519, distance: 34.5
click at [1187, 505] on form "**********" at bounding box center [1149, 325] width 804 height 533
click at [1502, 561] on icon "code" at bounding box center [1504, 563] width 11 height 11
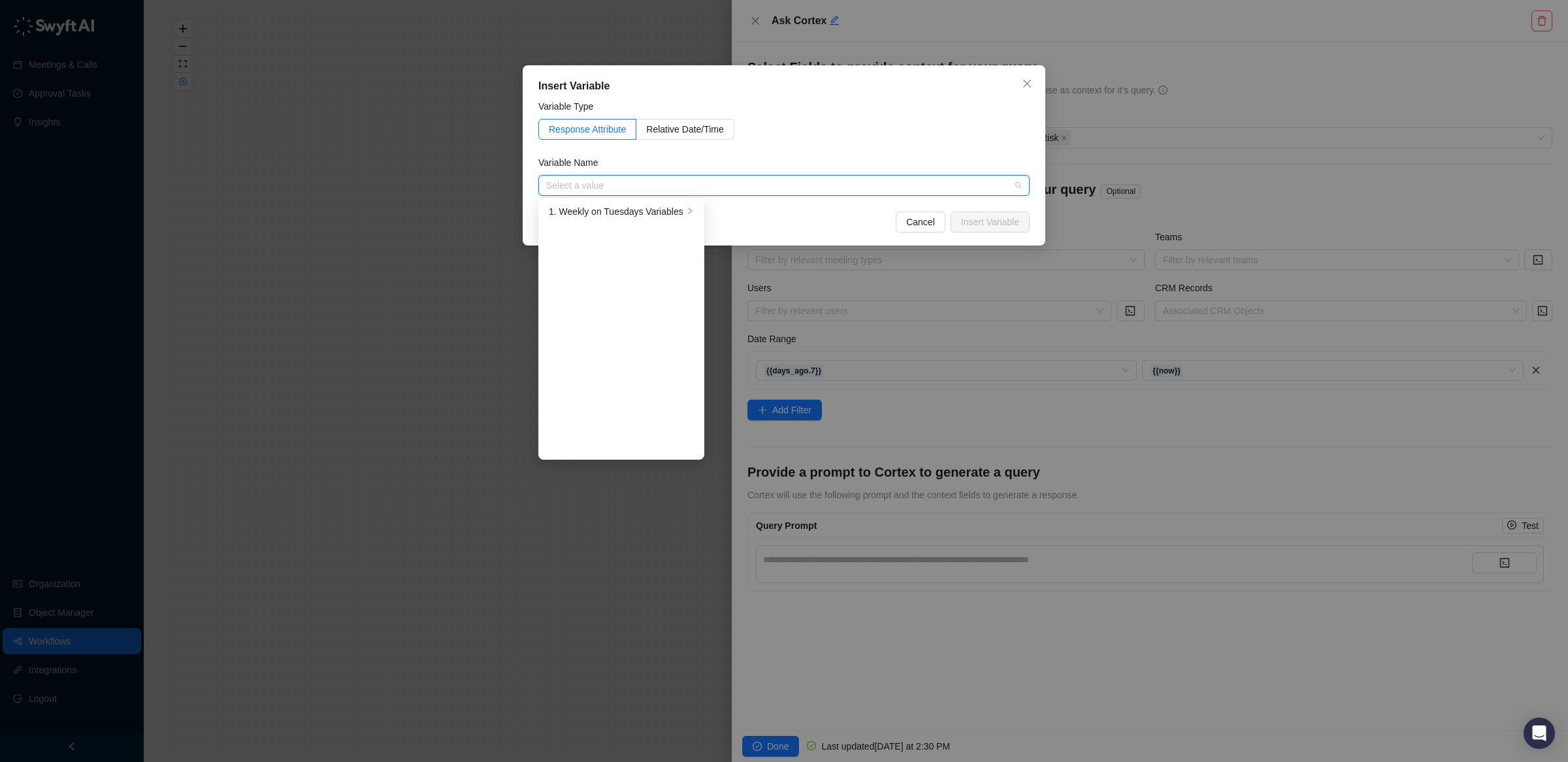
click at [907, 223] on span "Cancel" at bounding box center [920, 222] width 29 height 14
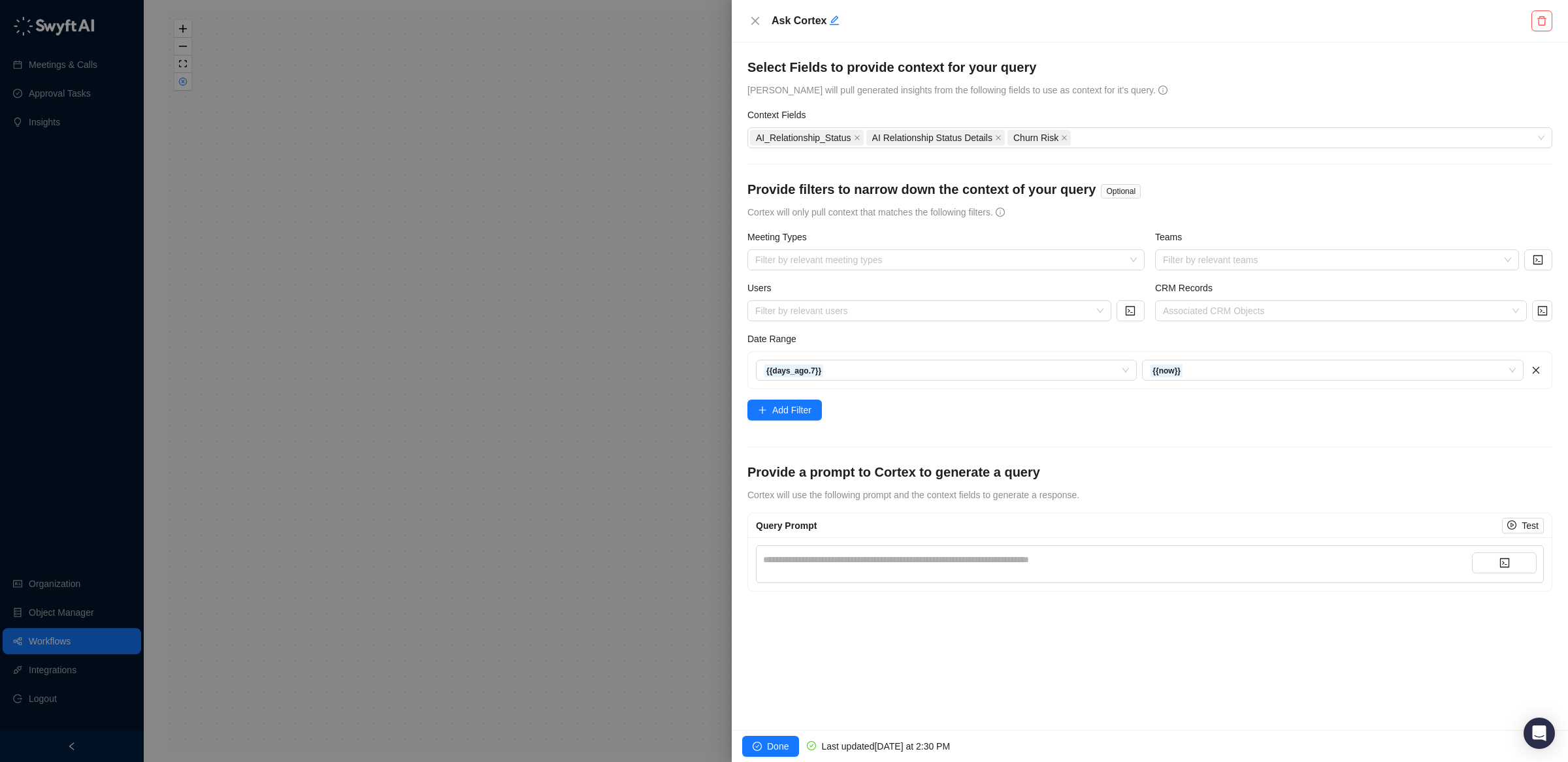
click at [1067, 565] on div "**********" at bounding box center [1117, 559] width 709 height 14
click at [1522, 527] on span "Test" at bounding box center [1529, 525] width 17 height 14
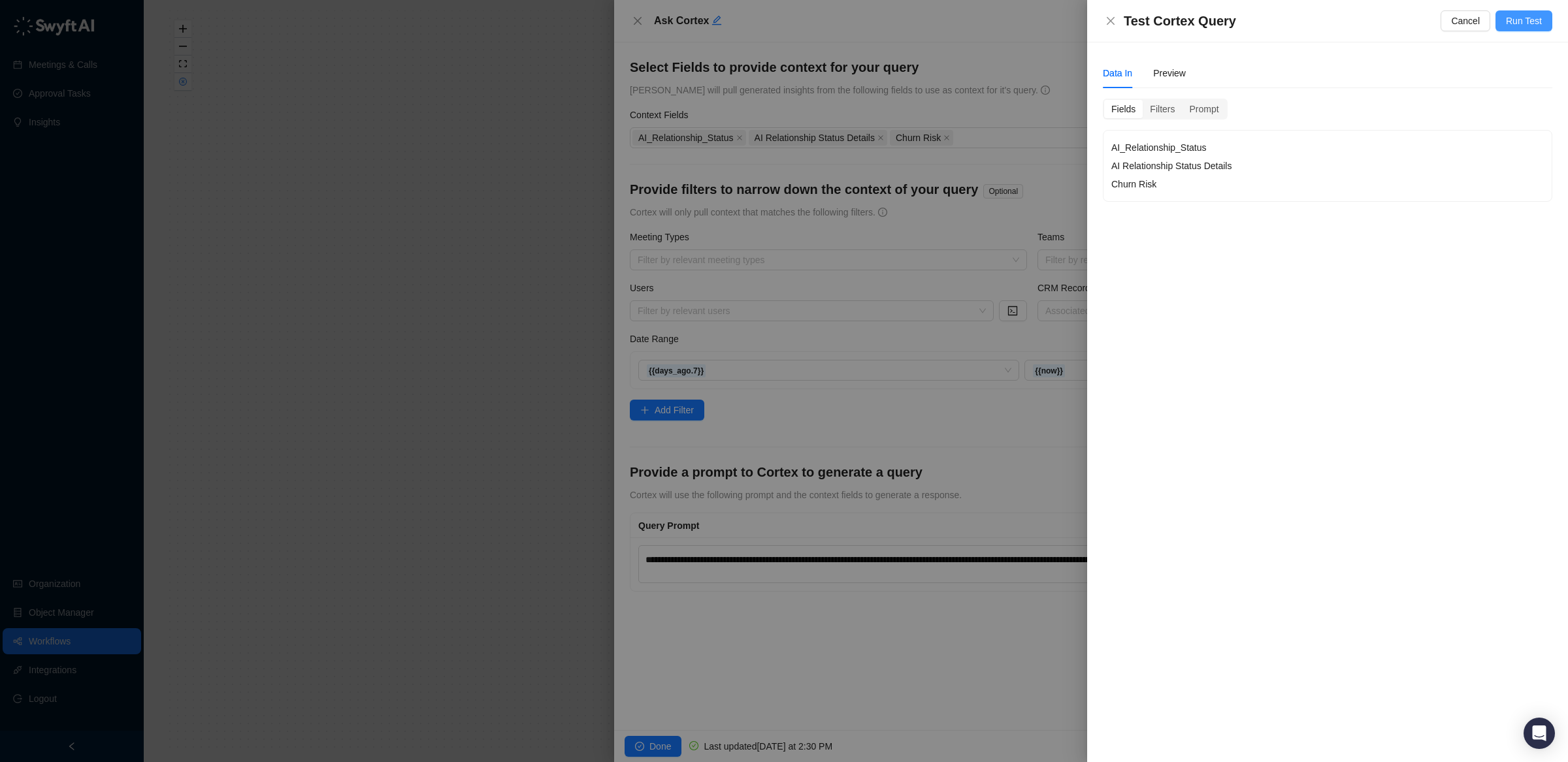
click at [1530, 25] on span "Run Test" at bounding box center [1523, 20] width 36 height 14
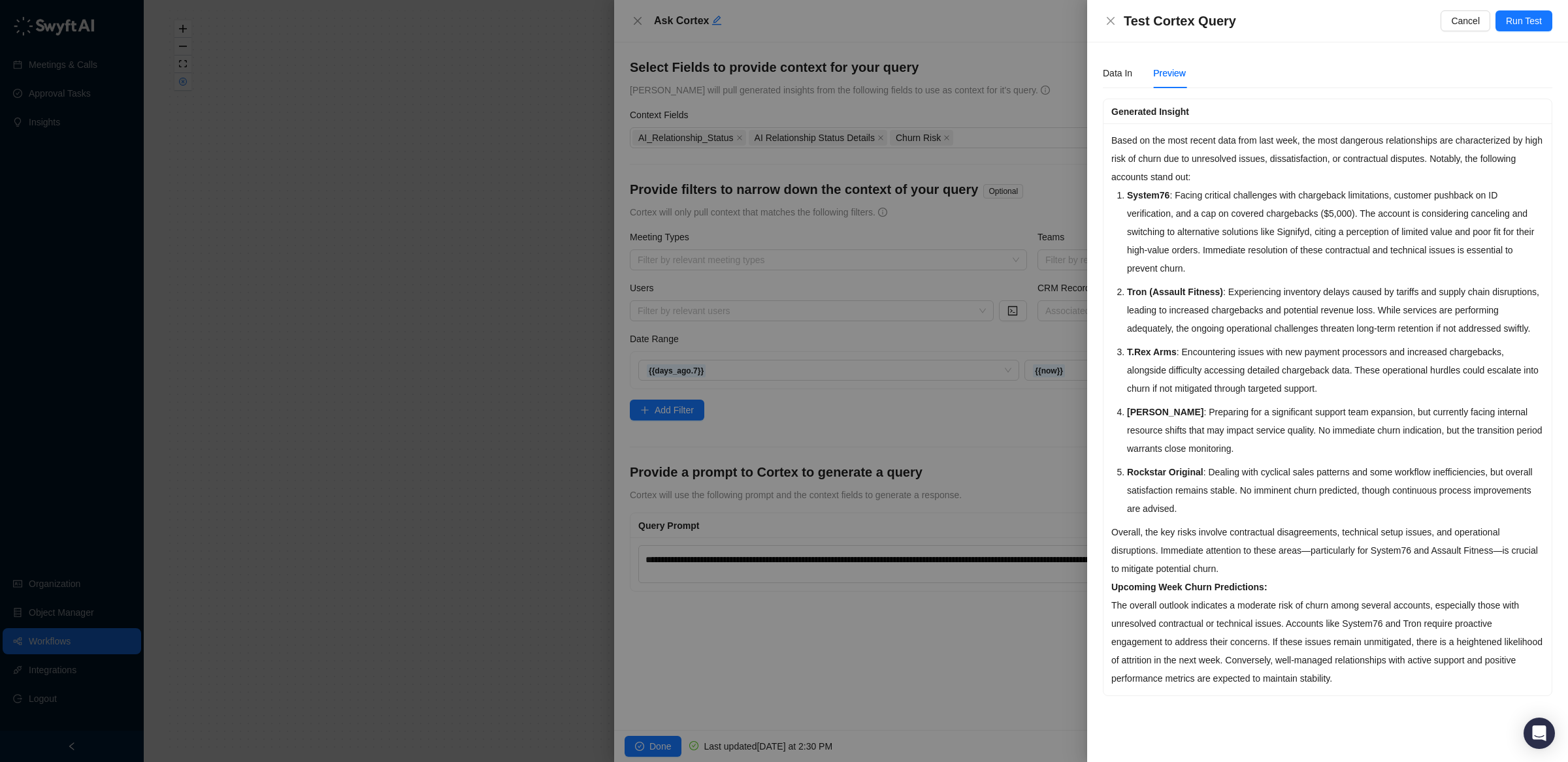
click at [994, 485] on div at bounding box center [784, 381] width 1568 height 762
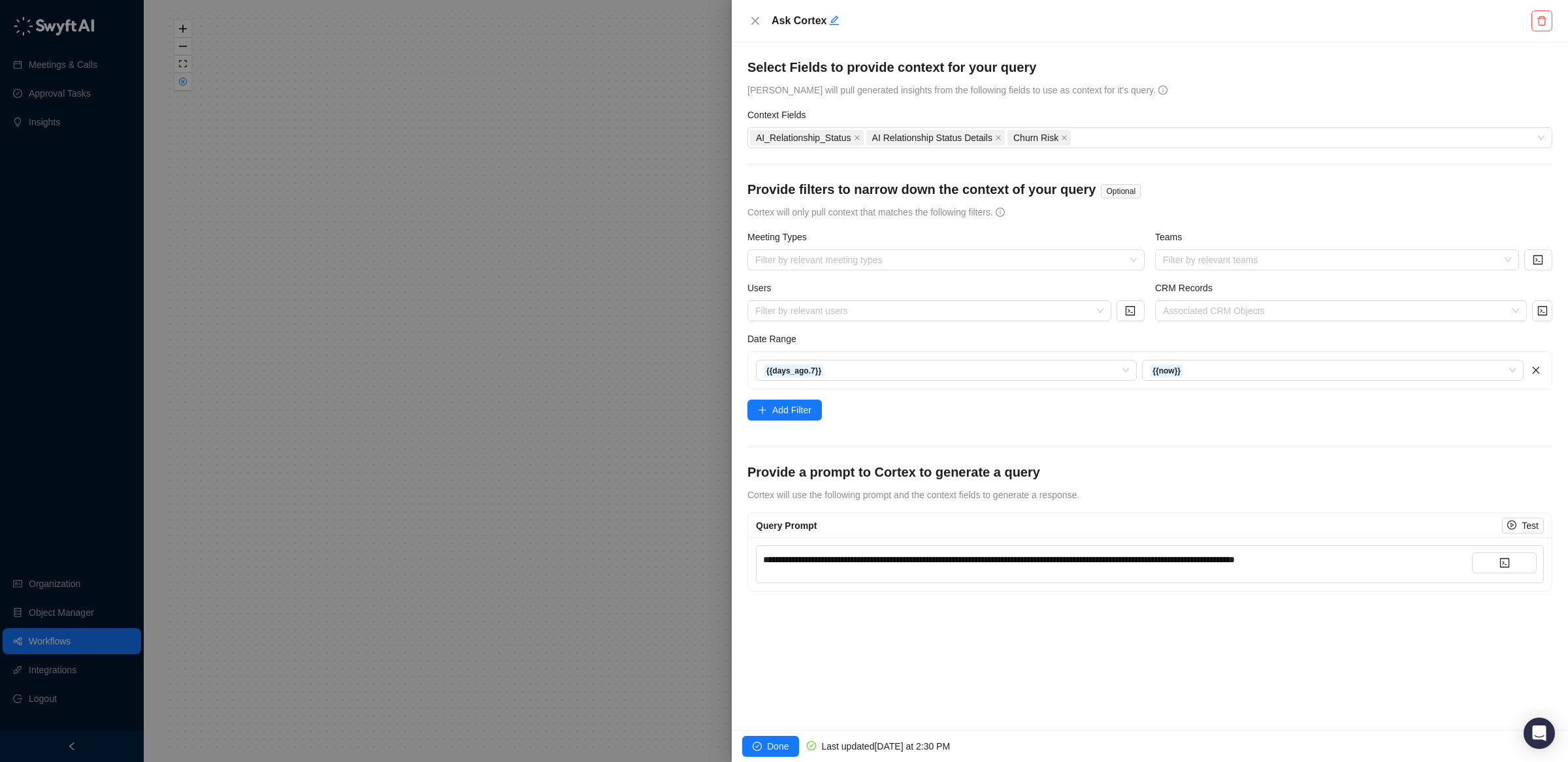
click at [1016, 564] on span "**********" at bounding box center [998, 560] width 471 height 9
click at [1518, 527] on button "Test" at bounding box center [1522, 525] width 42 height 16
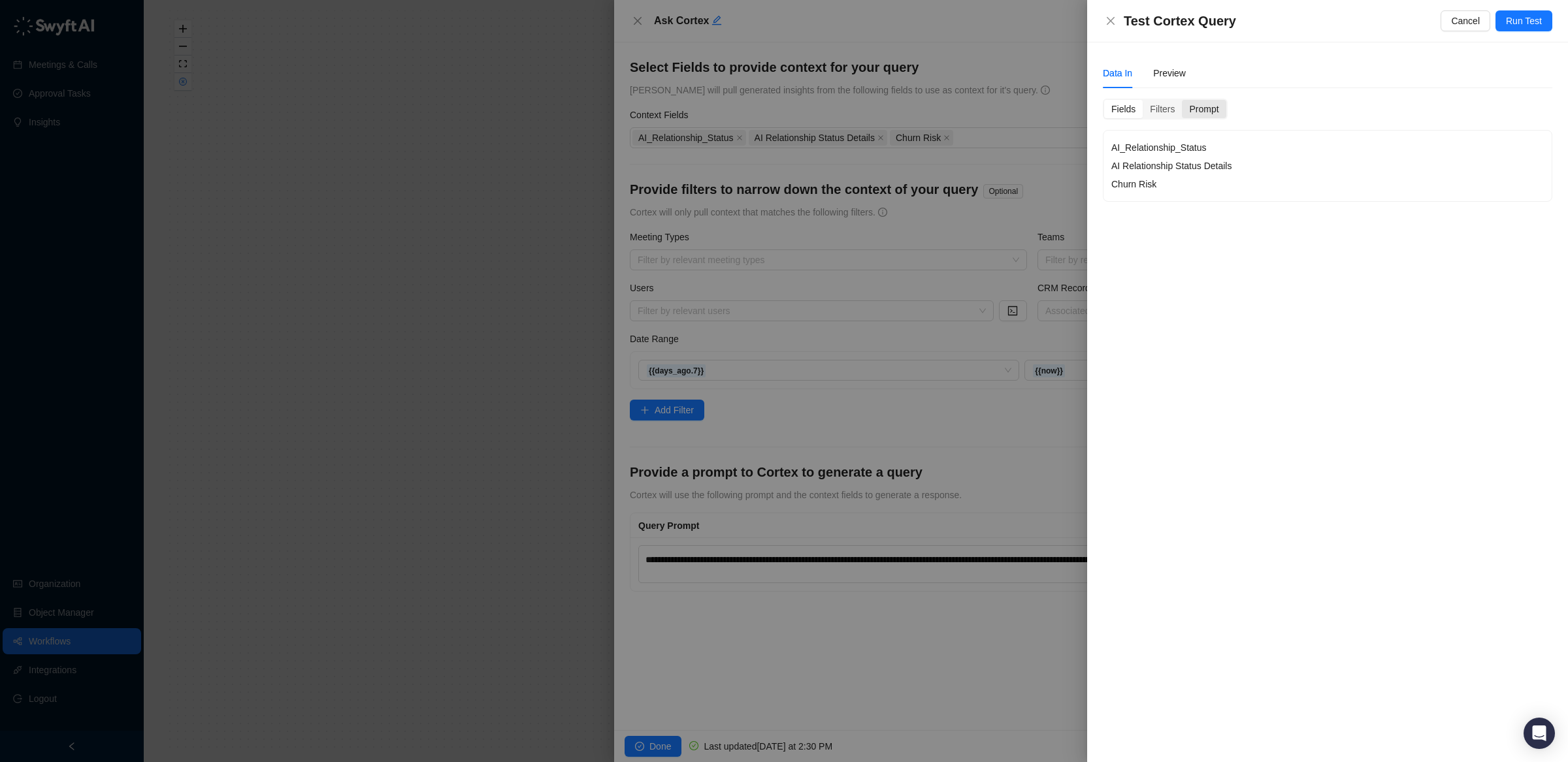
drag, startPoint x: 1208, startPoint y: 103, endPoint x: 1189, endPoint y: 107, distance: 19.4
click at [1208, 103] on div "Prompt" at bounding box center [1203, 109] width 44 height 18
click at [1165, 110] on div "Filters" at bounding box center [1162, 109] width 39 height 18
click at [1172, 227] on div at bounding box center [1321, 225] width 413 height 10
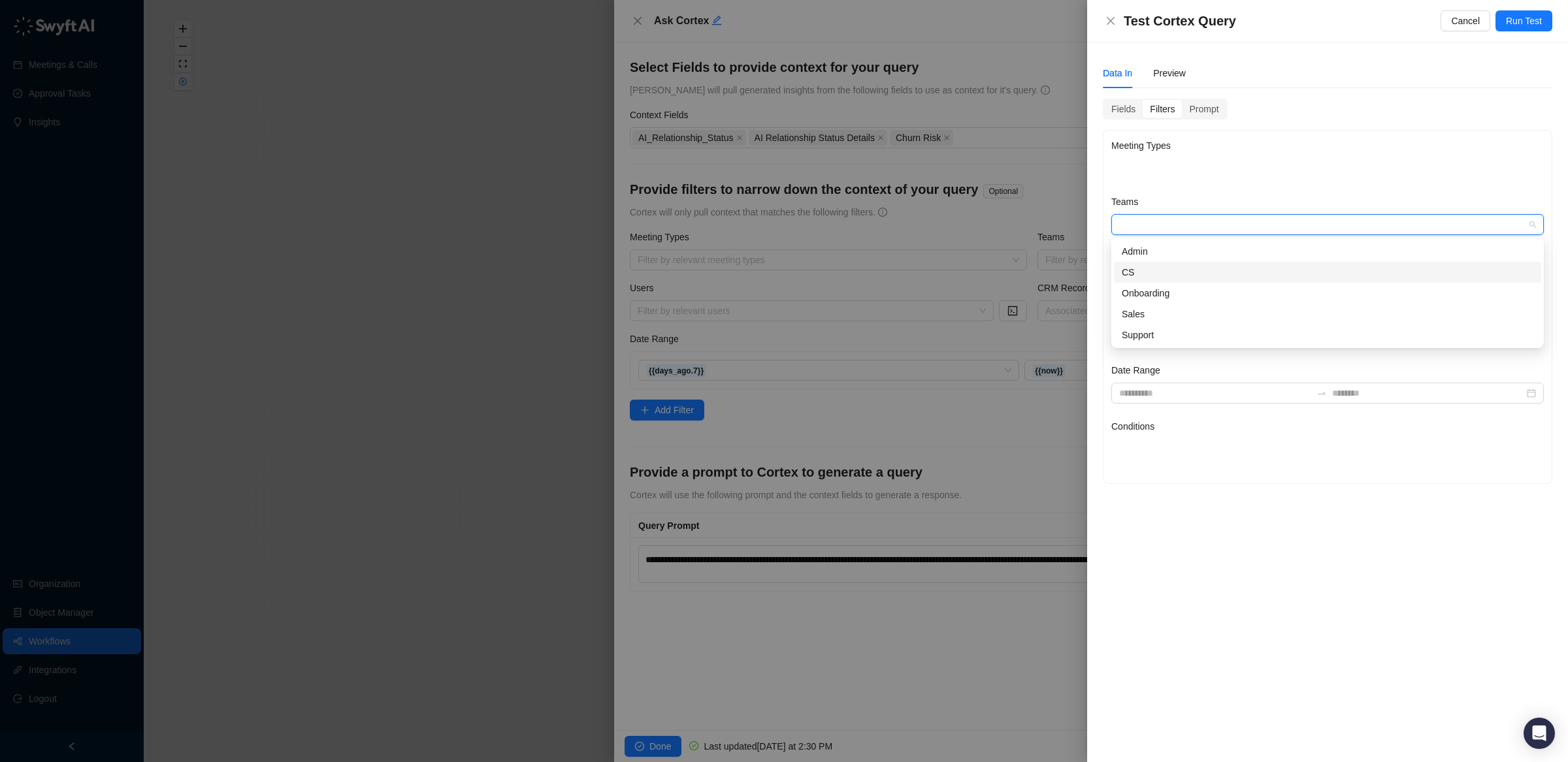
click at [1191, 275] on div "CS" at bounding box center [1327, 272] width 412 height 14
click at [1234, 481] on div "Meeting Types Teams CS Users CRM Records Associated CRM Objects Date Range Cond…" at bounding box center [1327, 307] width 448 height 353
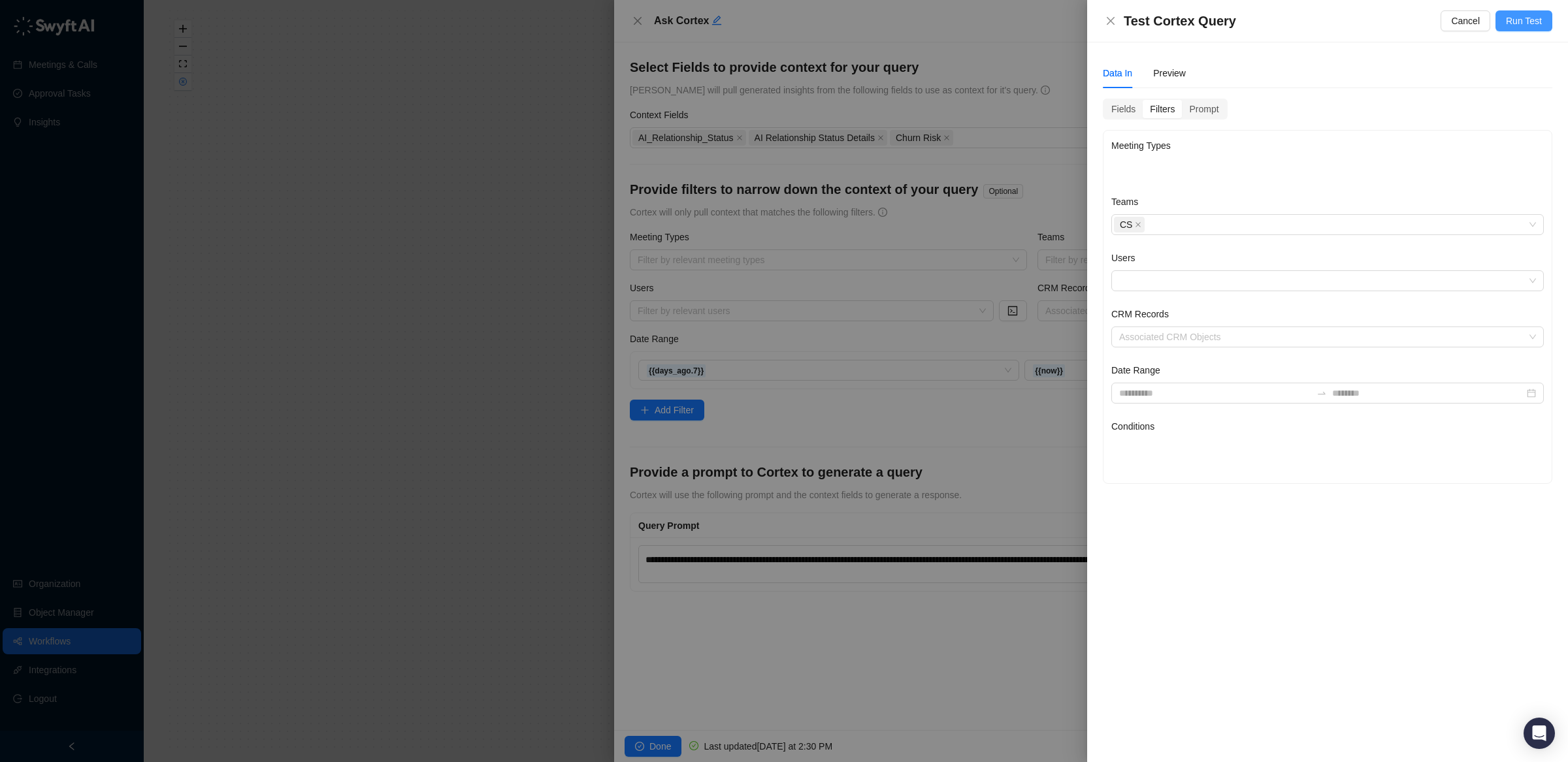
click at [1533, 22] on span "Run Test" at bounding box center [1523, 20] width 36 height 14
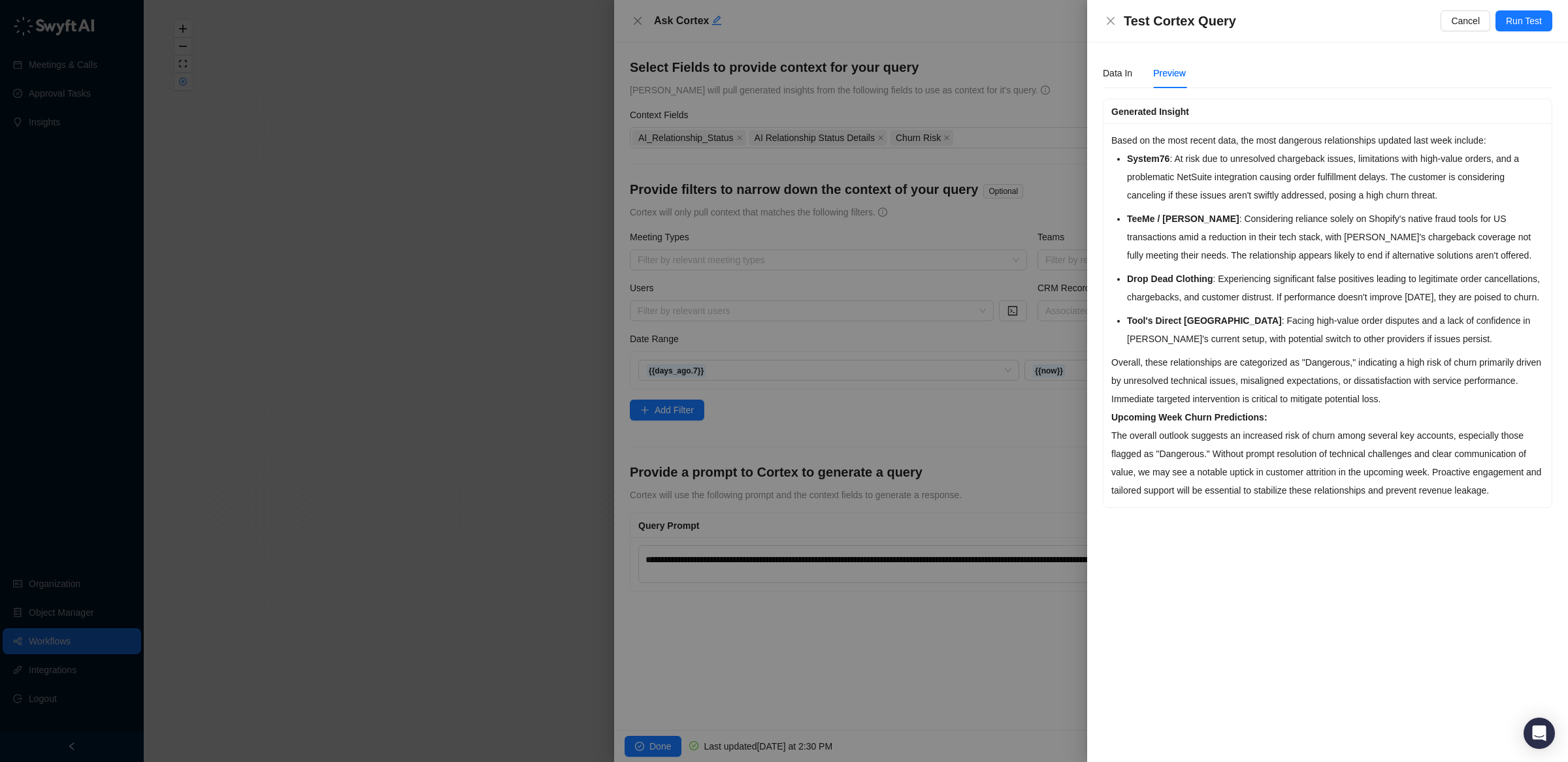
click at [991, 553] on div at bounding box center [784, 381] width 1568 height 762
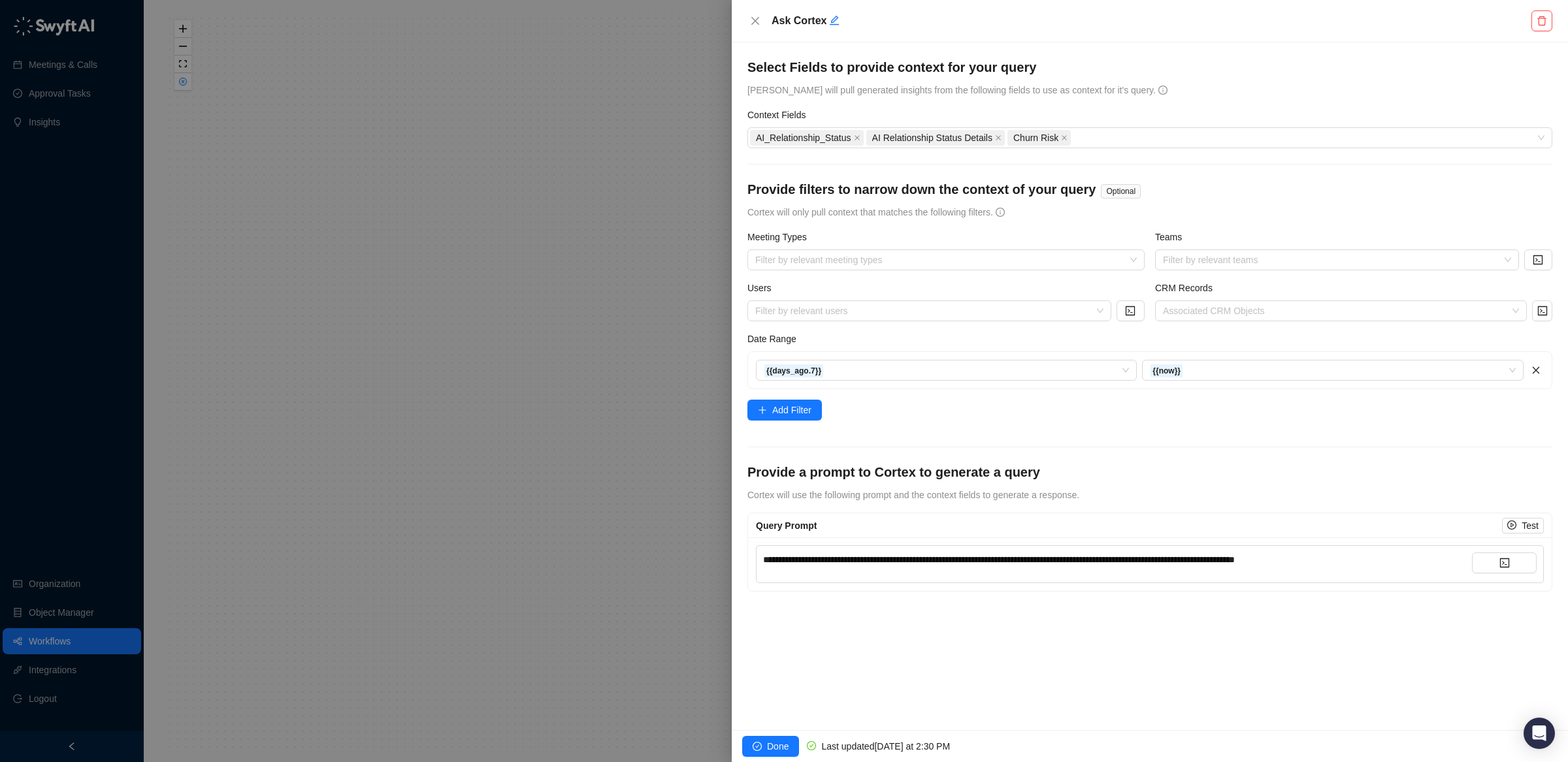
click at [1388, 552] on div "**********" at bounding box center [1150, 565] width 788 height 38
click at [1392, 565] on div "**********" at bounding box center [1117, 559] width 709 height 14
click at [1507, 521] on button "Test" at bounding box center [1522, 525] width 42 height 16
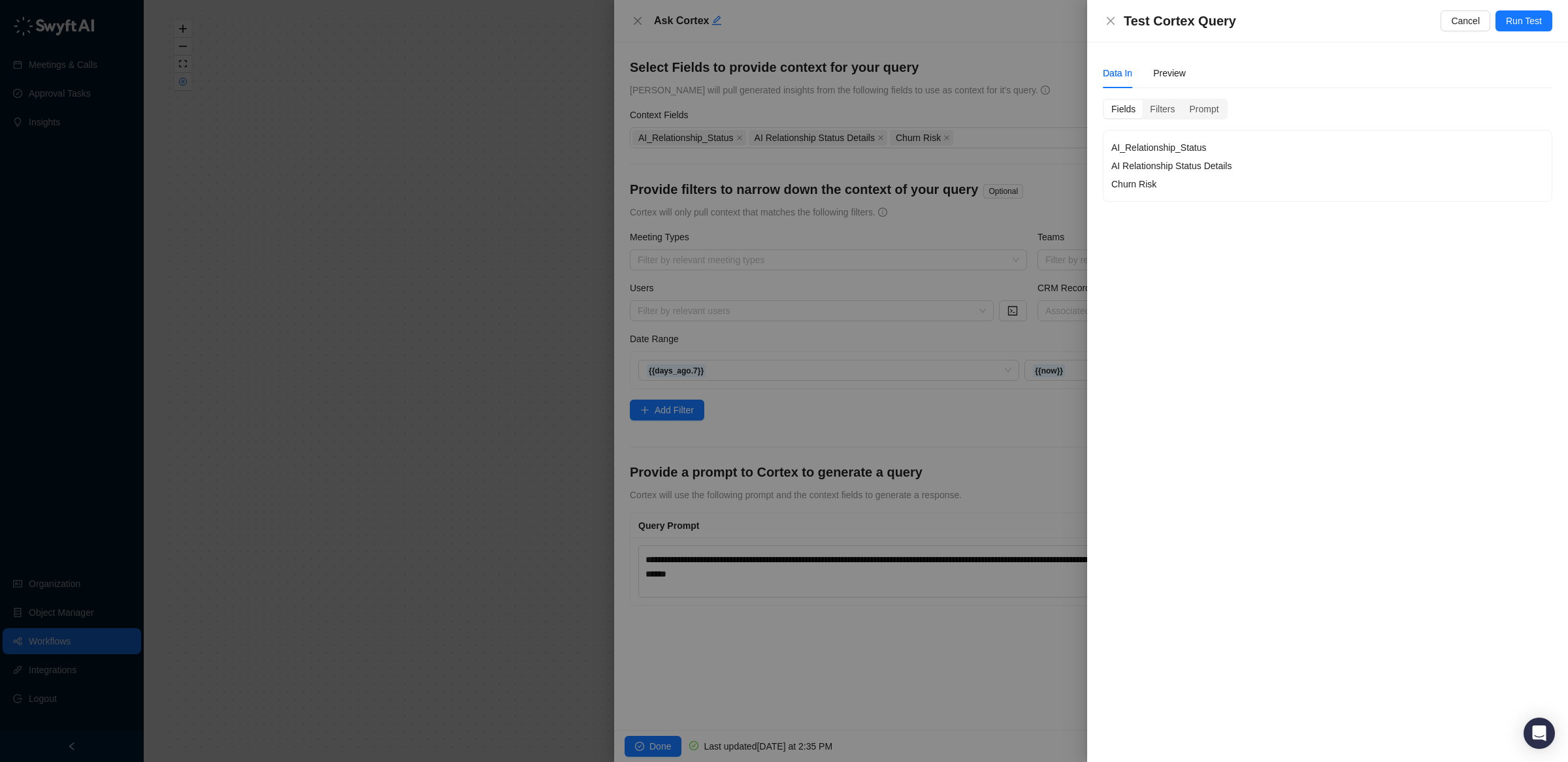
drag, startPoint x: 1534, startPoint y: 23, endPoint x: 1316, endPoint y: 88, distance: 227.5
click at [1533, 23] on span "Run Test" at bounding box center [1523, 20] width 36 height 14
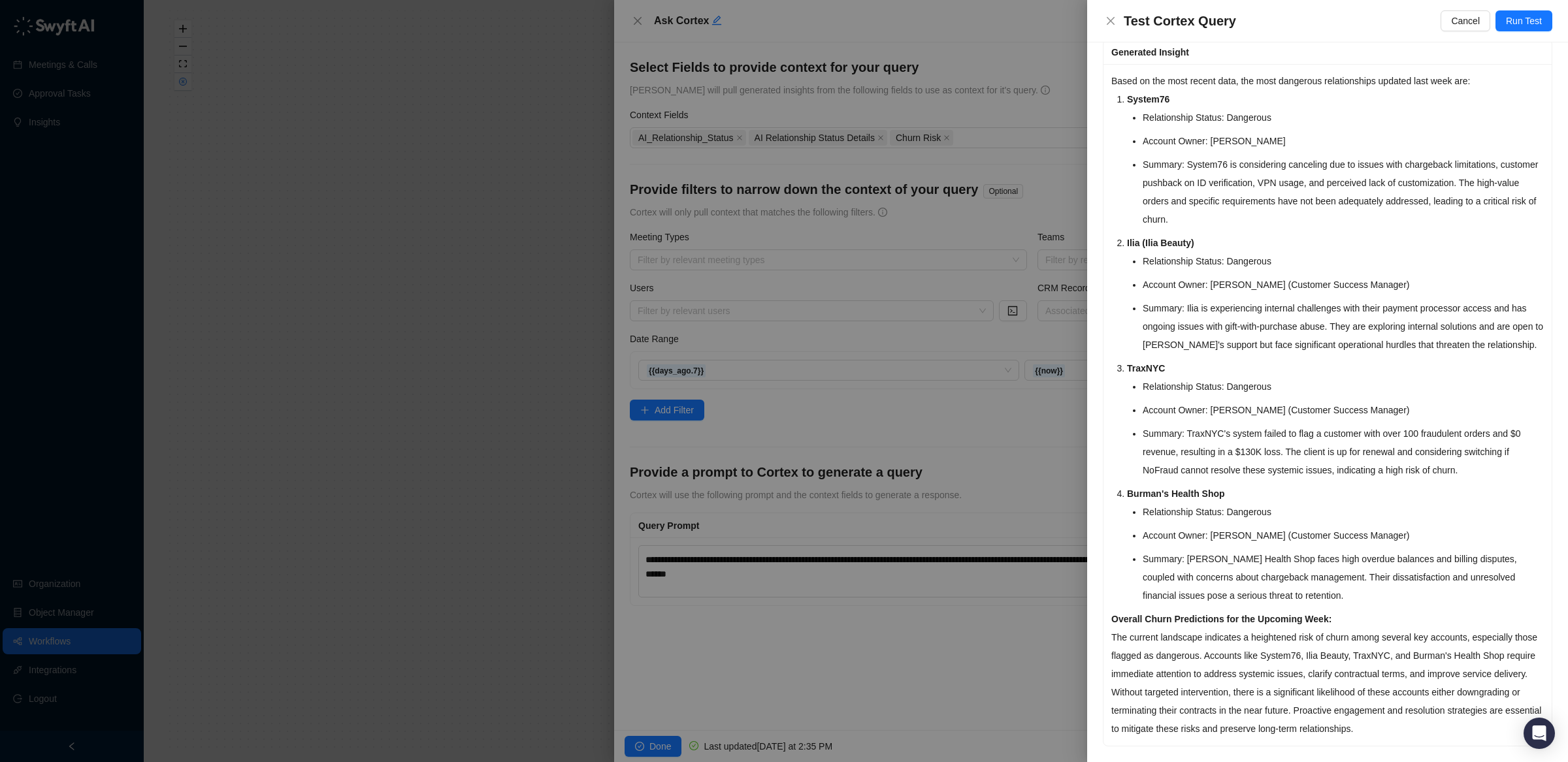
scroll to position [96, 0]
click at [852, 566] on div at bounding box center [784, 381] width 1568 height 762
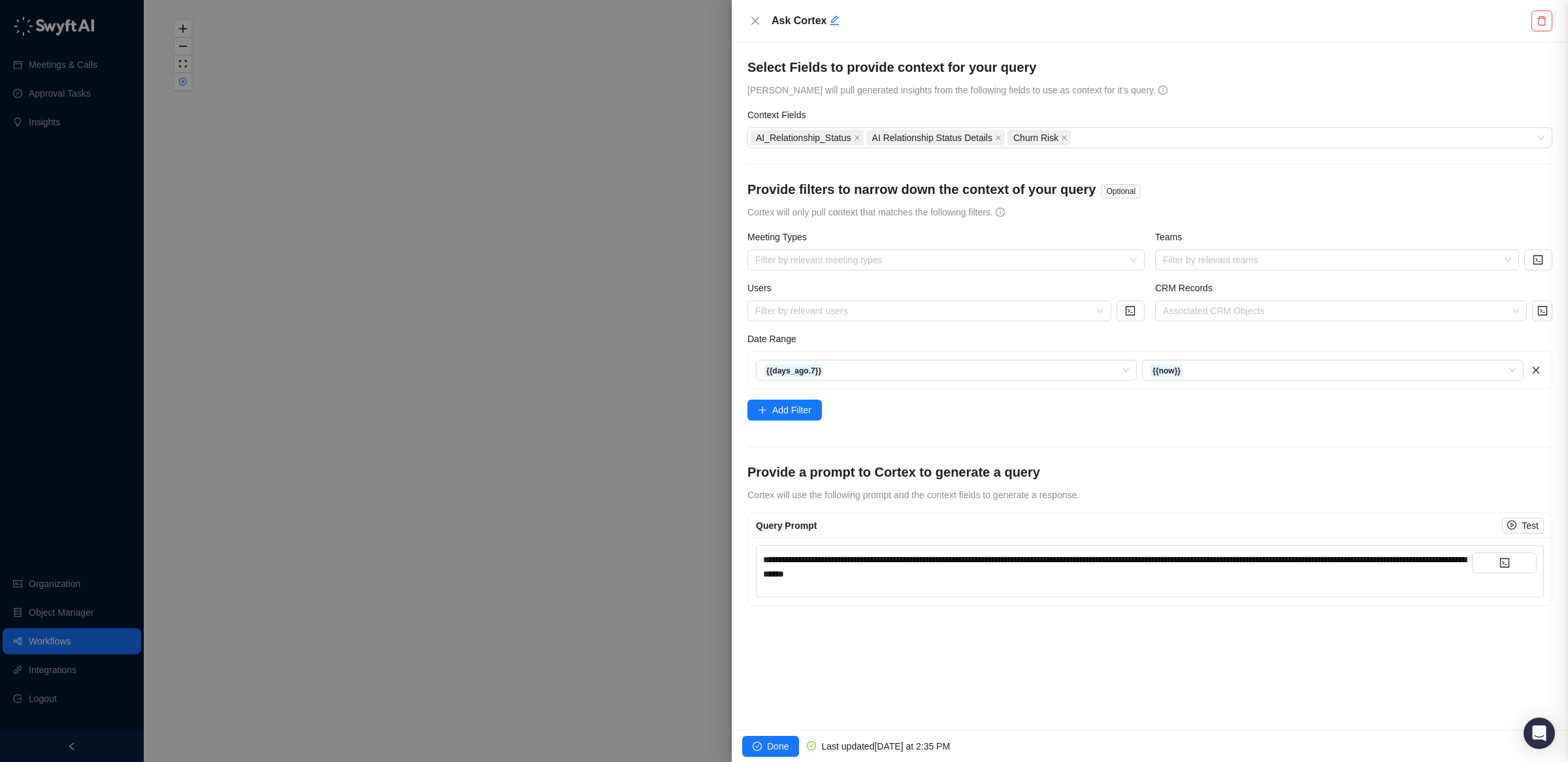
scroll to position [0, 0]
click at [1066, 580] on div "**********" at bounding box center [1117, 567] width 709 height 29
click at [775, 748] on span "Done" at bounding box center [777, 746] width 21 height 14
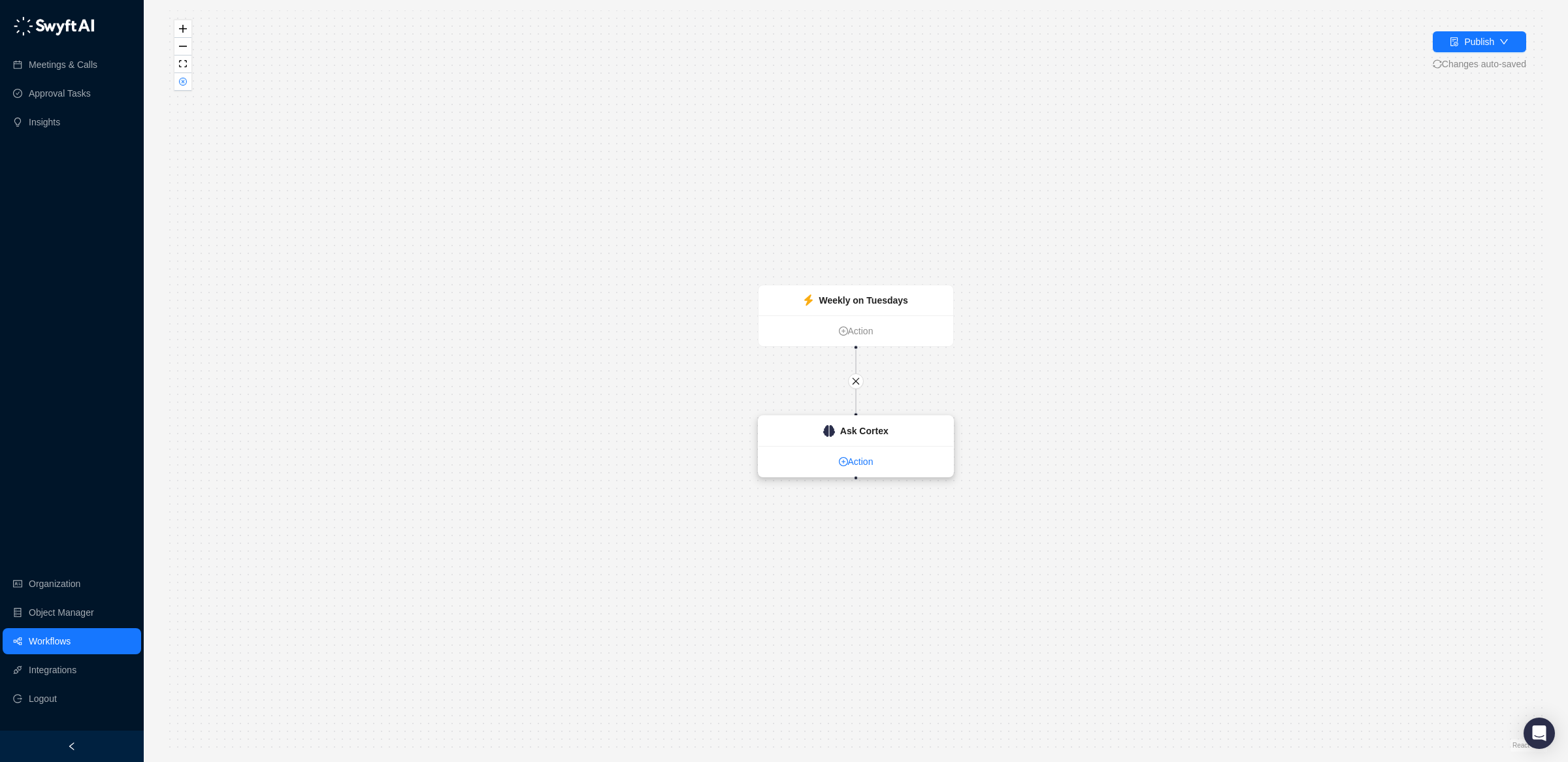
click at [850, 460] on link "Action" at bounding box center [855, 462] width 194 height 14
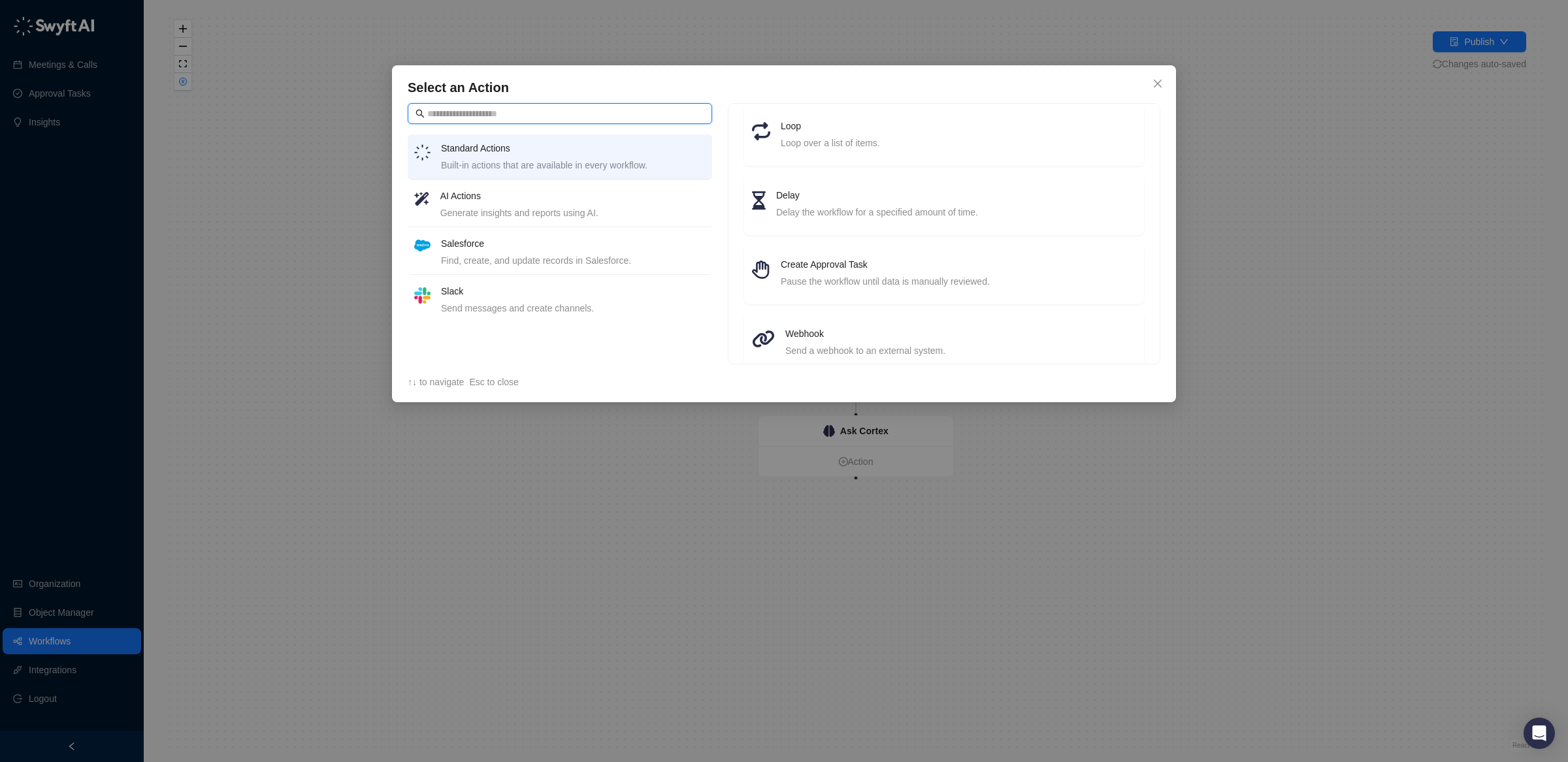
scroll to position [187, 0]
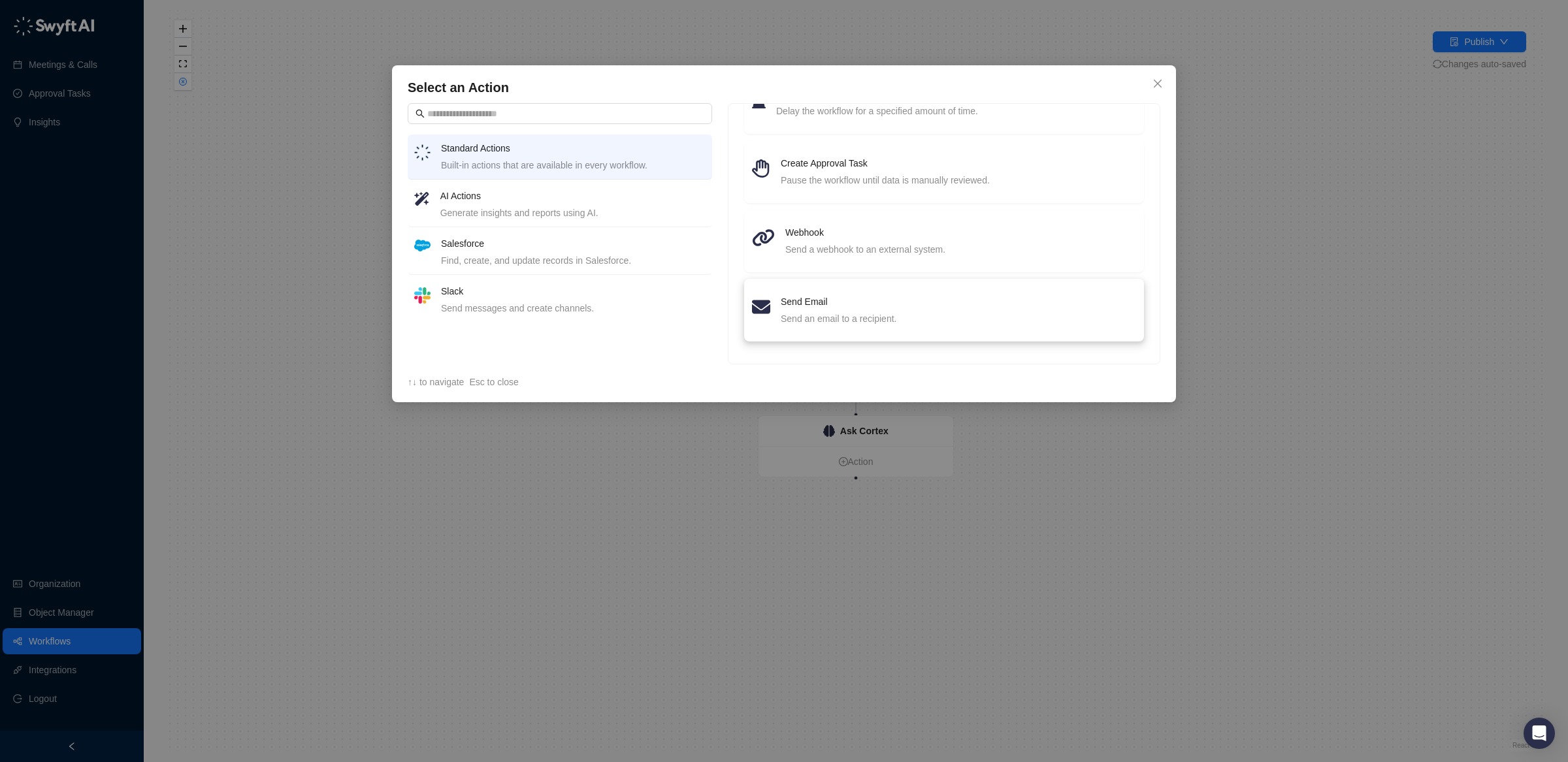
click at [835, 328] on li "Send Email Send an email to a recipient." at bounding box center [944, 310] width 384 height 47
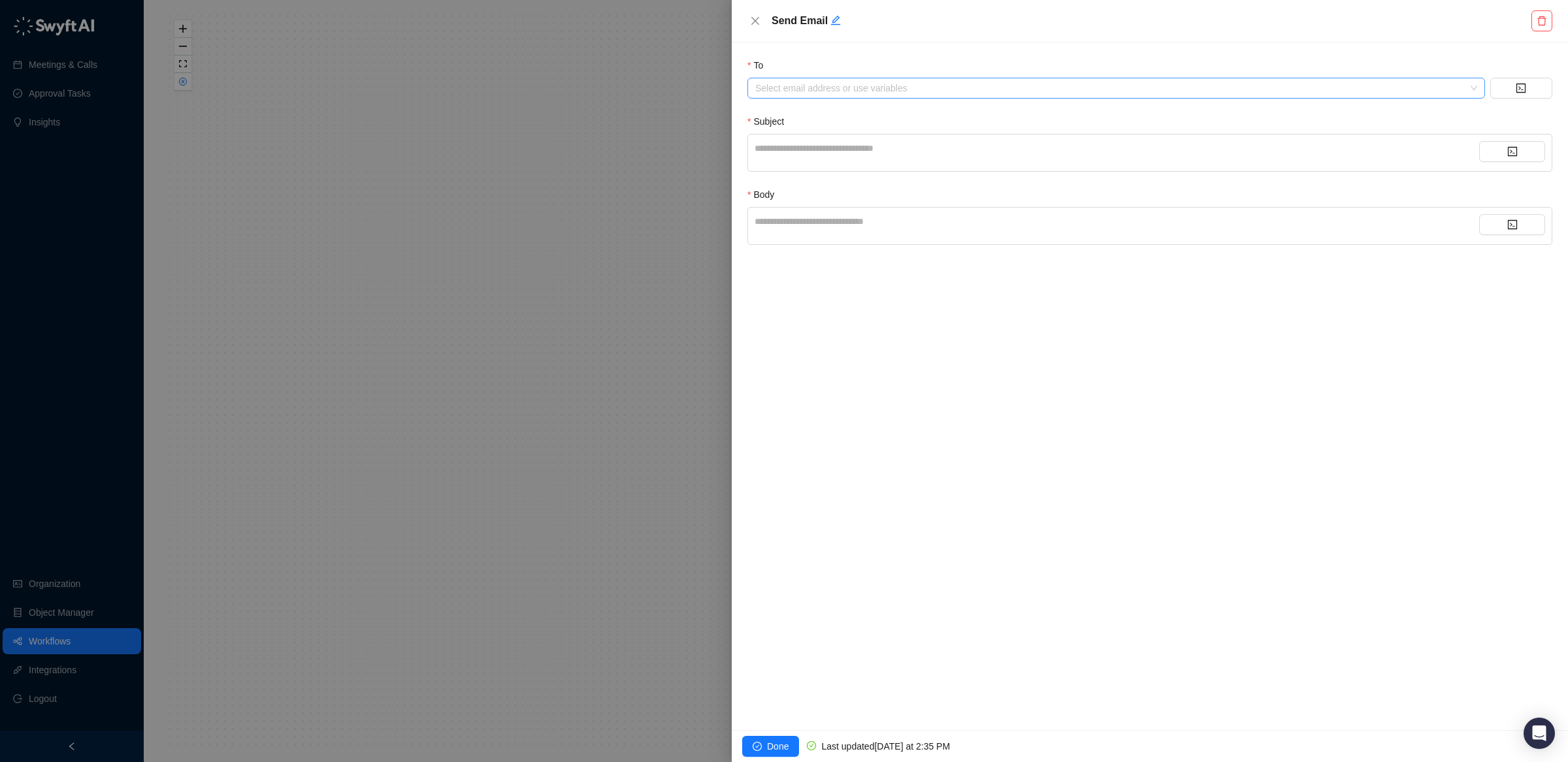
click at [788, 97] on div "Select email address or use variables" at bounding box center [1115, 89] width 738 height 21
type input "**********"
click at [844, 145] on div "**********" at bounding box center [1116, 148] width 724 height 14
click at [904, 216] on div "**********" at bounding box center [1149, 226] width 804 height 38
click at [901, 227] on div "**********" at bounding box center [1116, 221] width 724 height 14
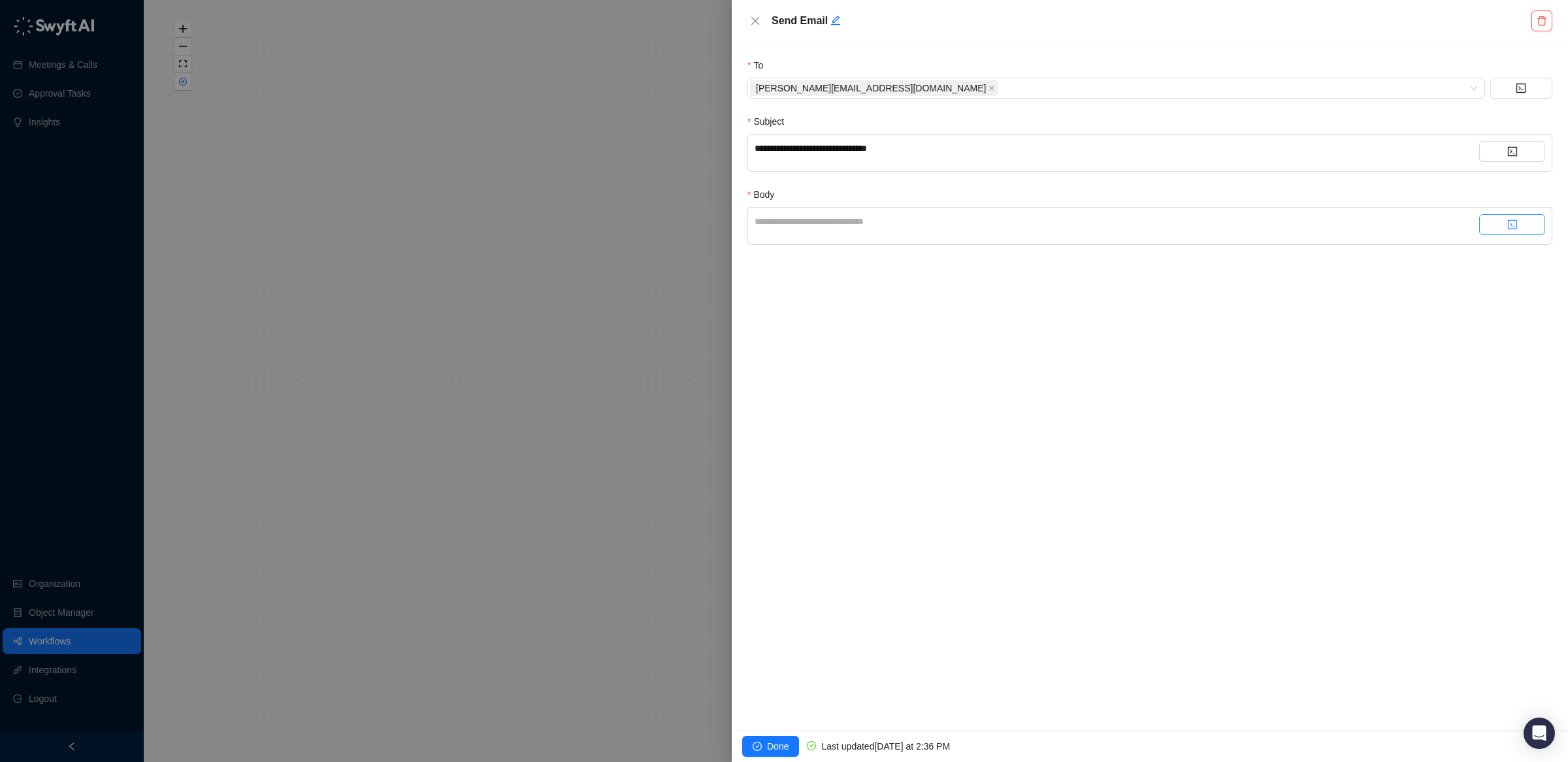
click at [1510, 232] on button "button" at bounding box center [1511, 225] width 66 height 21
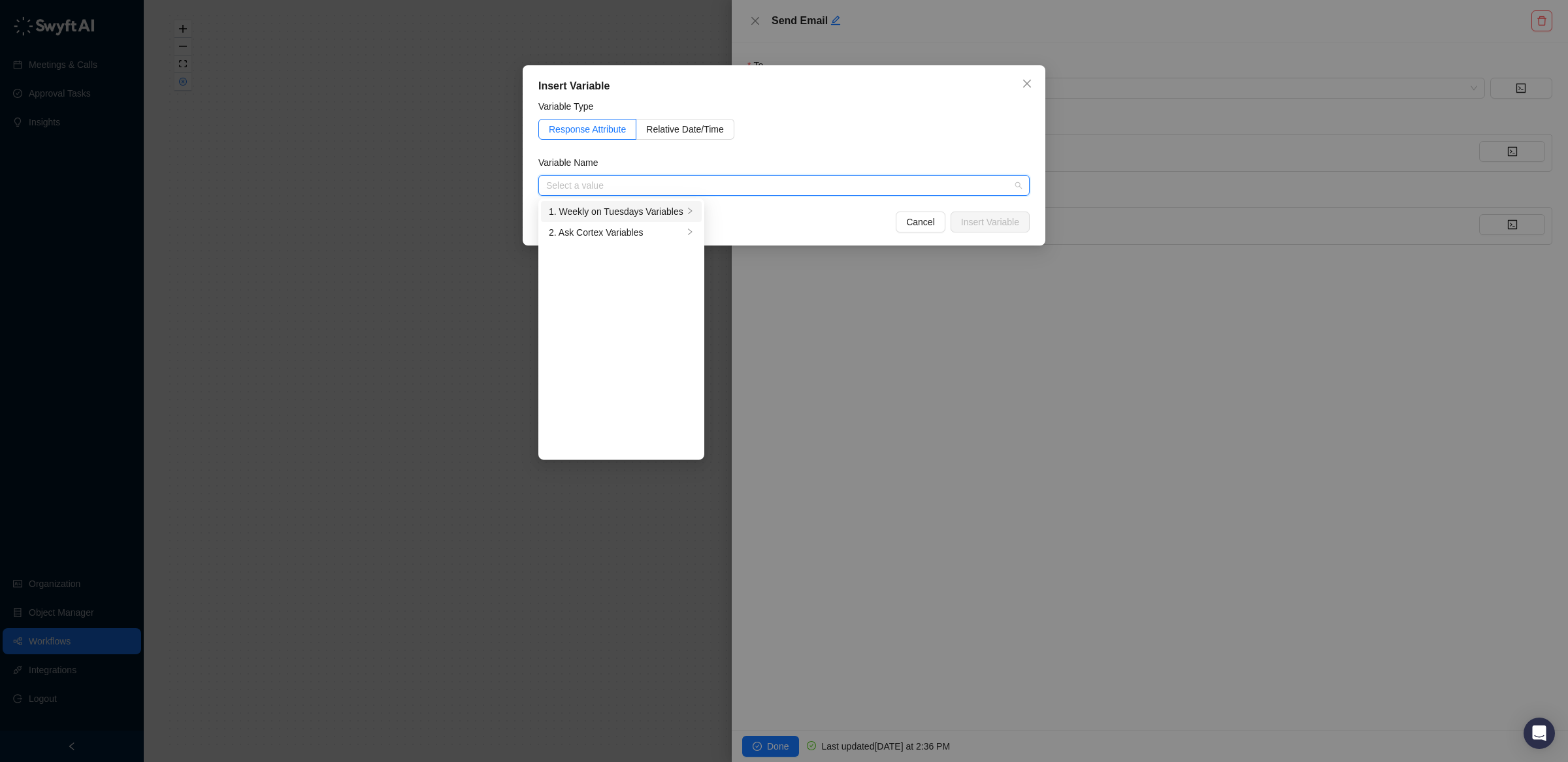
click at [639, 209] on div "1. Weekly on Tuesdays Variables" at bounding box center [616, 211] width 135 height 14
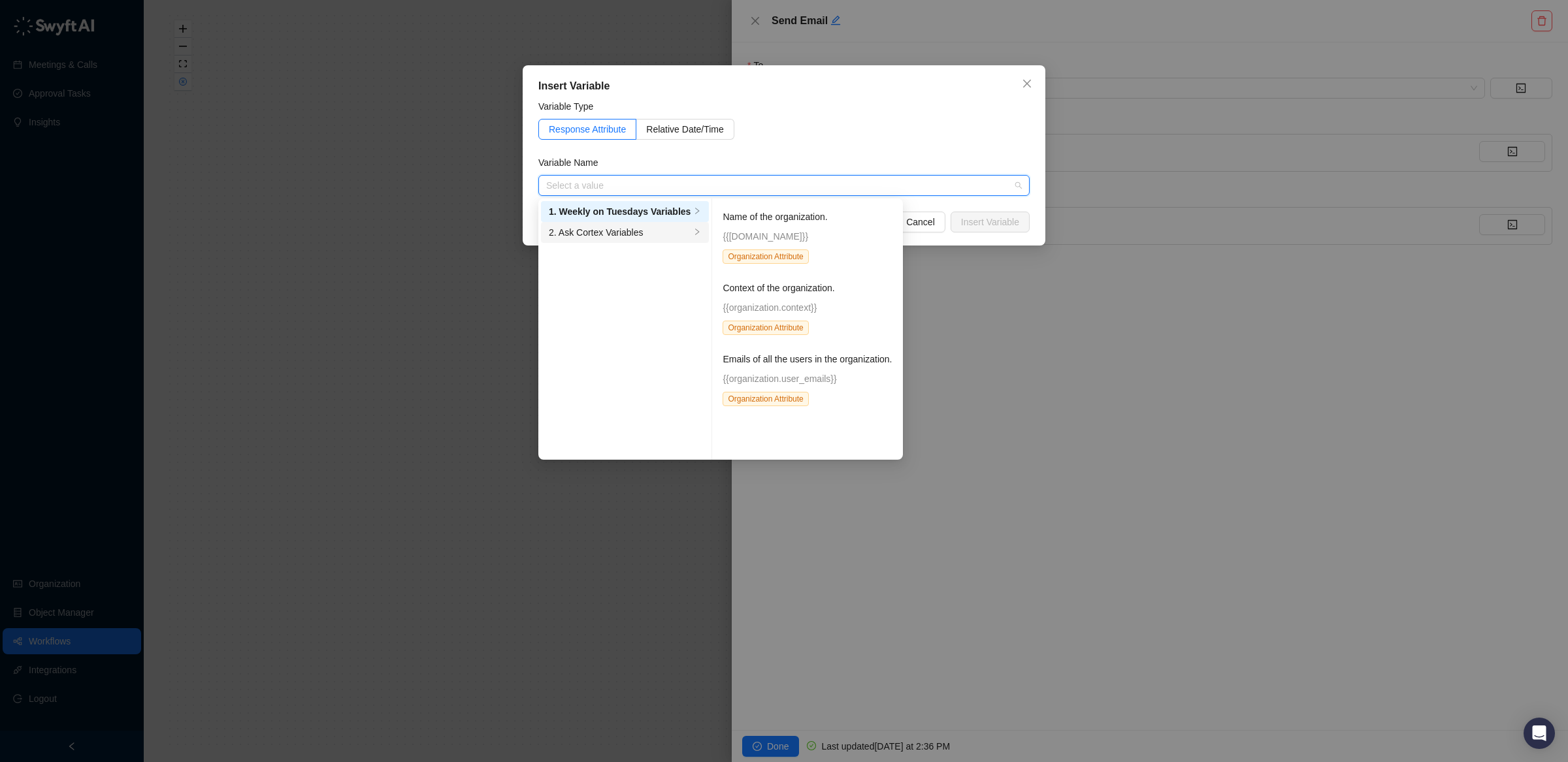
click at [633, 233] on div "2. Ask Cortex Variables" at bounding box center [619, 232] width 142 height 14
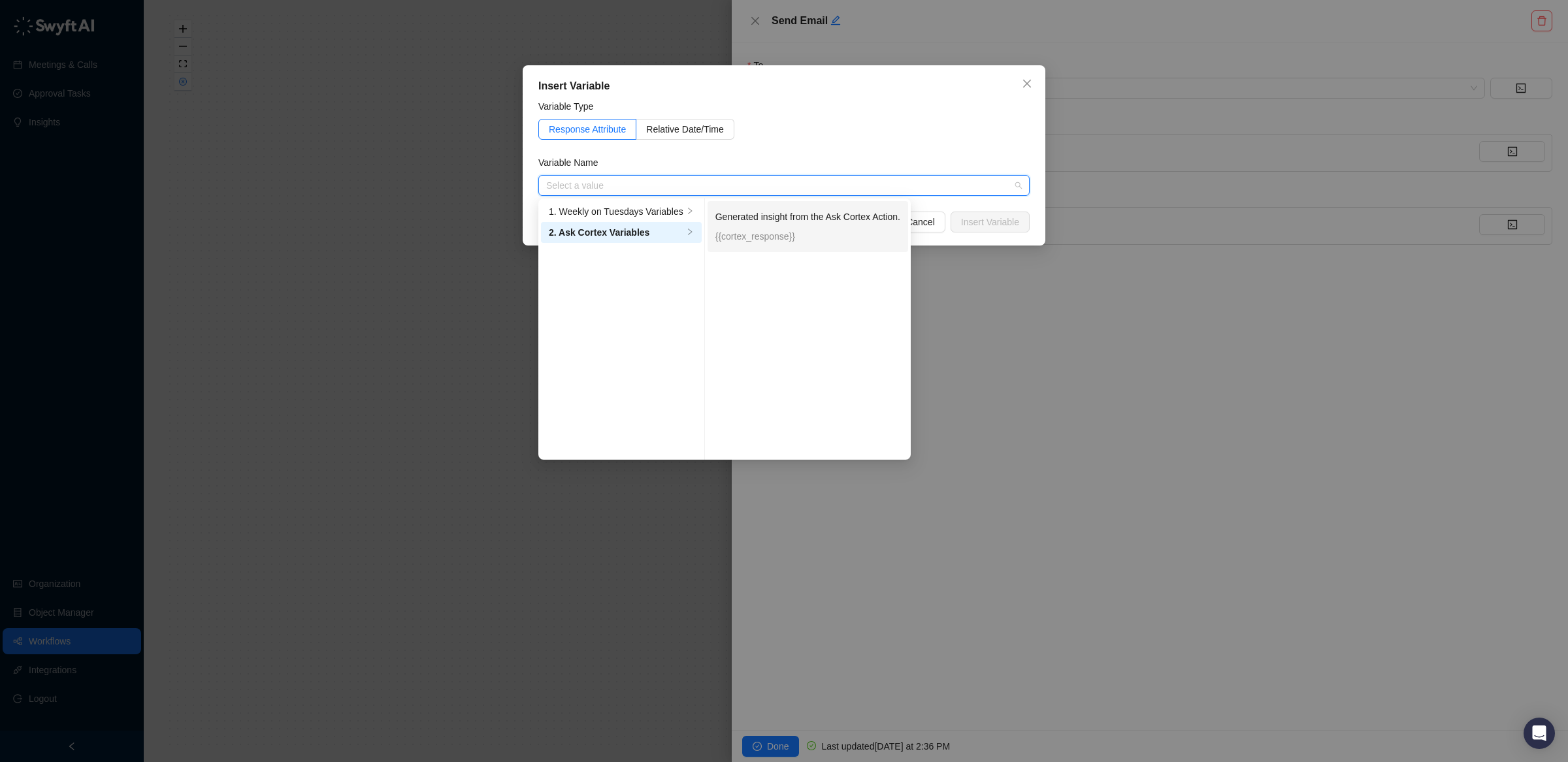
click at [795, 230] on p "{{cortex_response}}" at bounding box center [807, 236] width 185 height 14
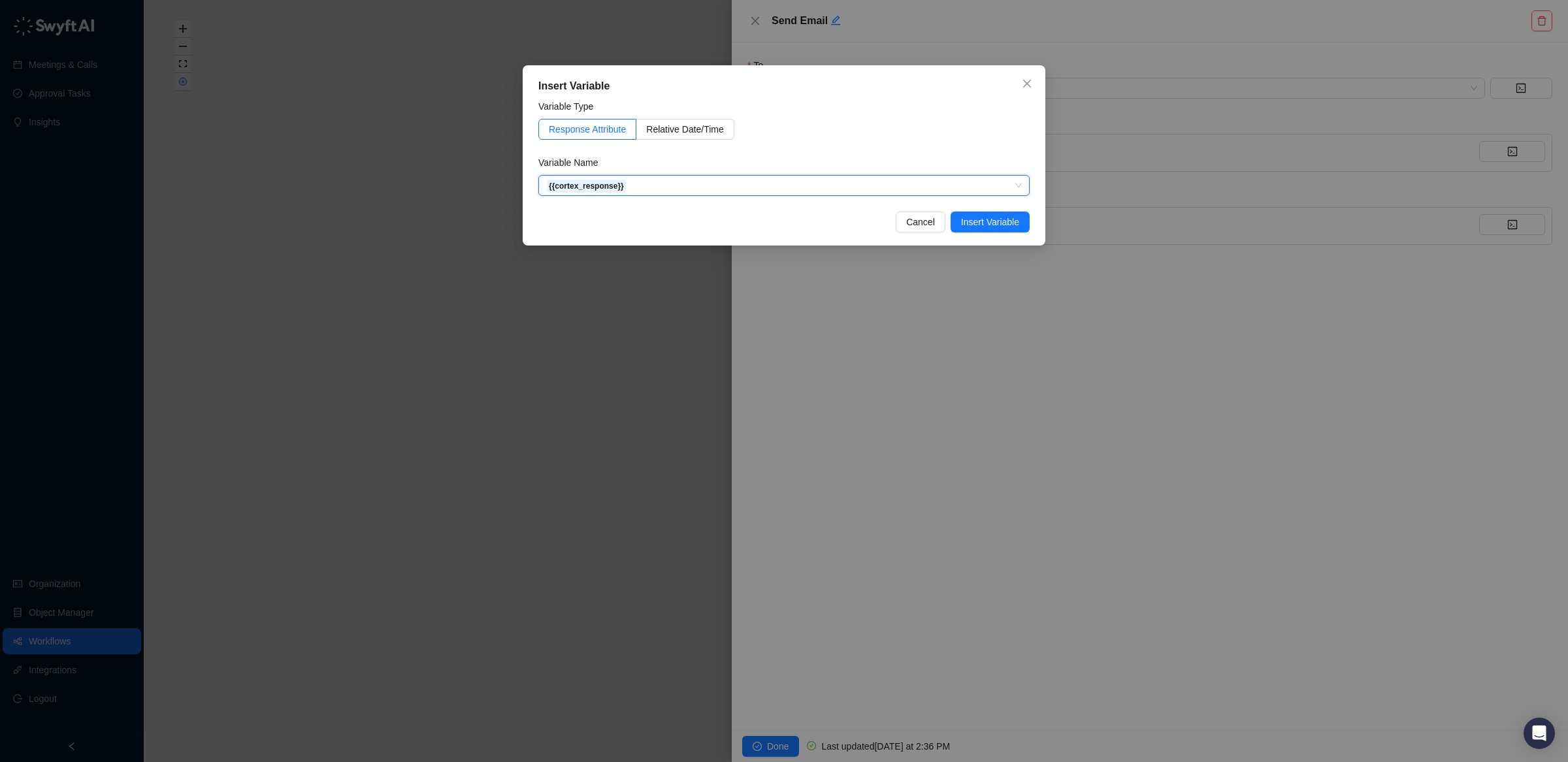
click at [995, 222] on span "Insert Variable" at bounding box center [990, 222] width 58 height 14
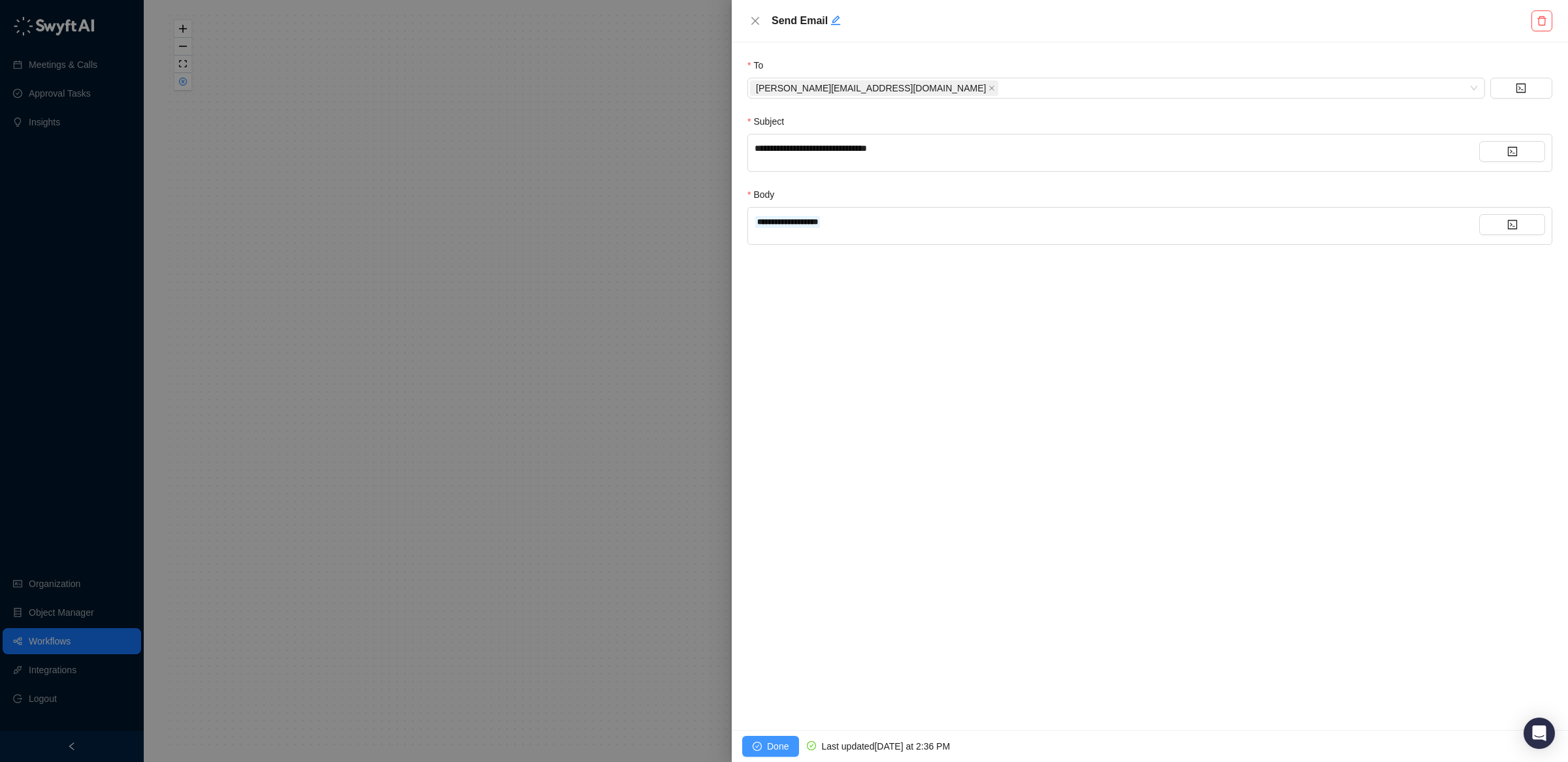
click at [770, 745] on span "Done" at bounding box center [777, 746] width 21 height 14
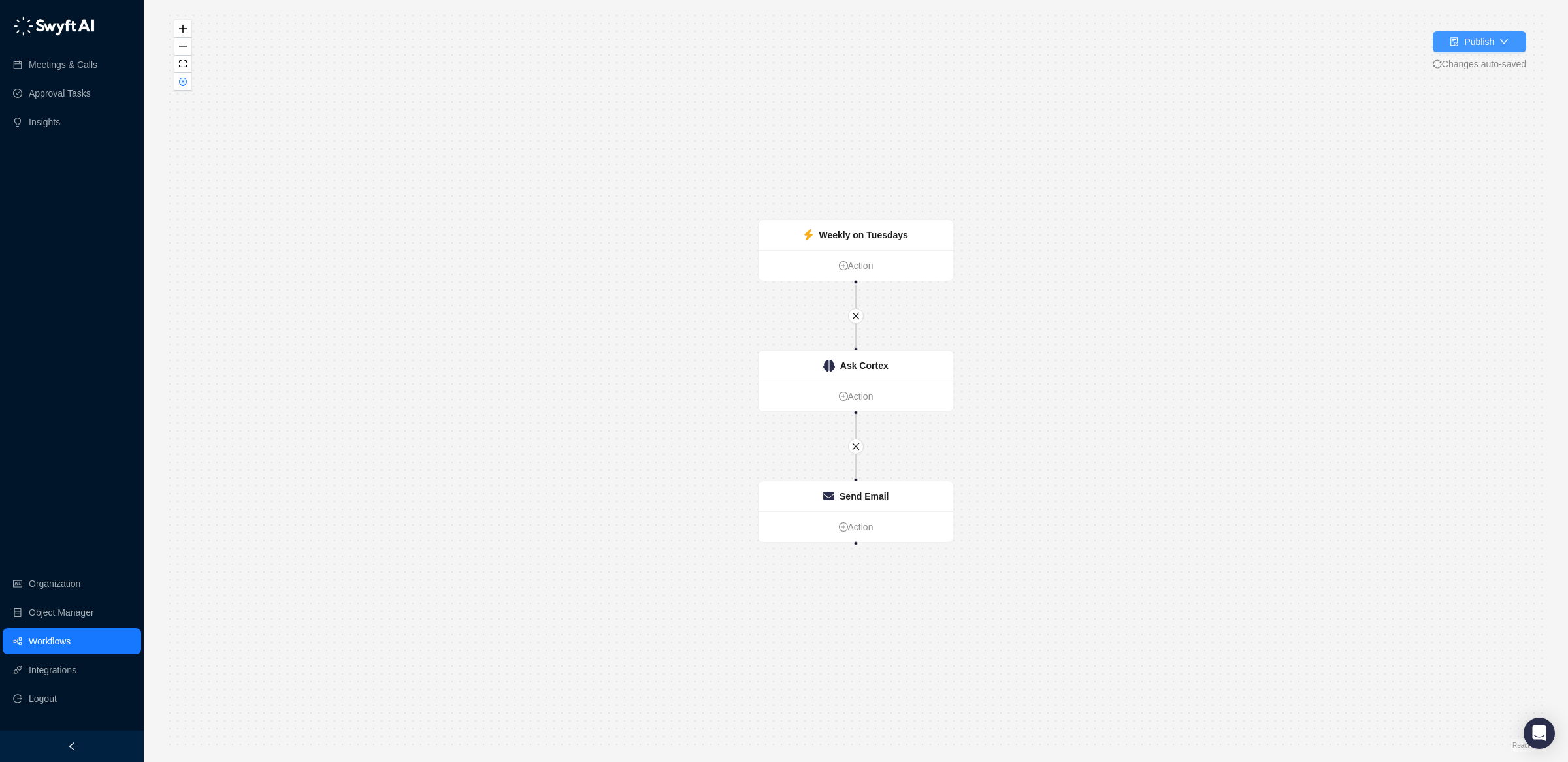
click at [1449, 42] on icon "file-done" at bounding box center [1454, 42] width 9 height 9
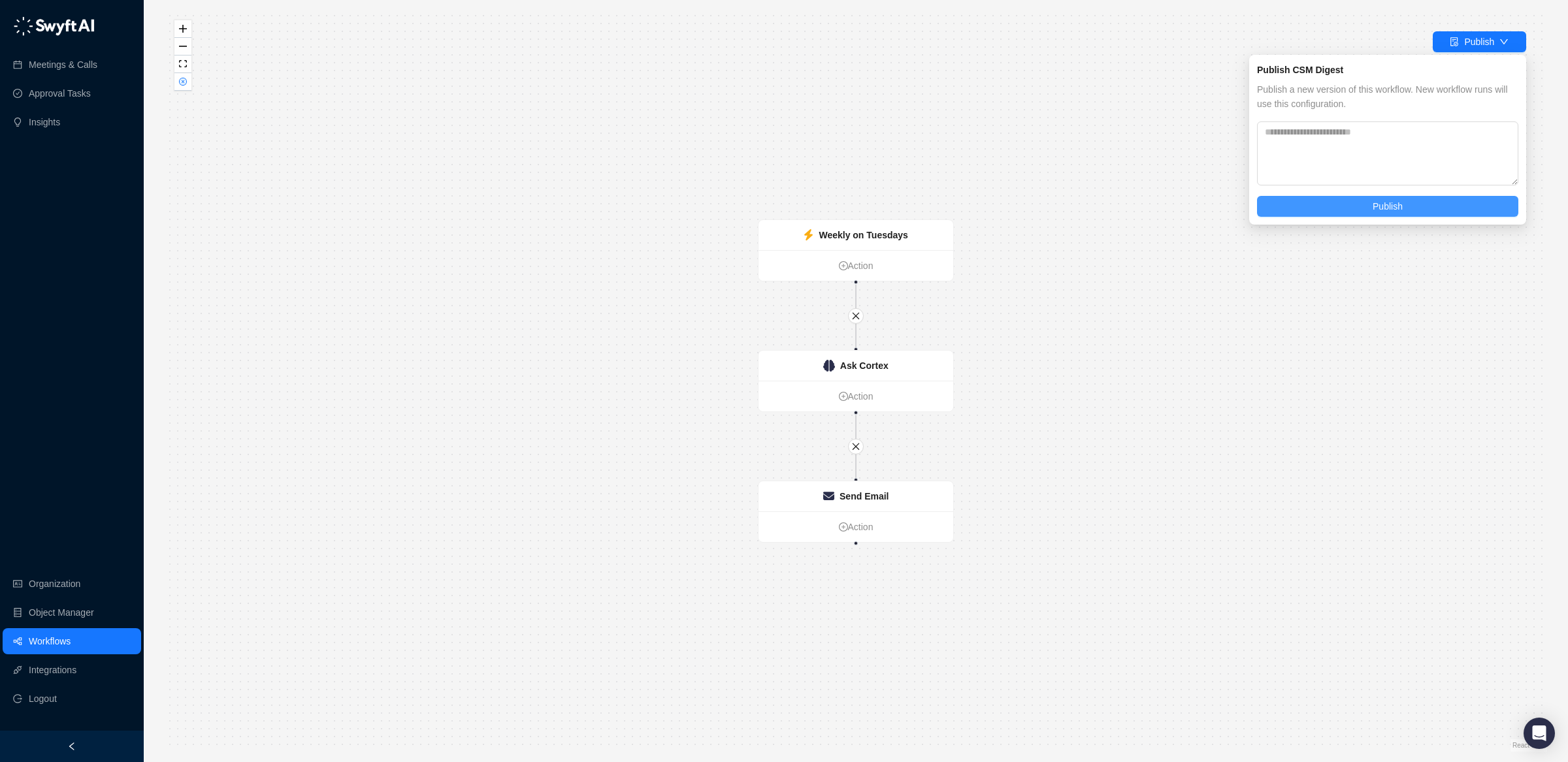
click at [1343, 210] on button "Publish" at bounding box center [1387, 207] width 261 height 21
